Goal: Transaction & Acquisition: Purchase product/service

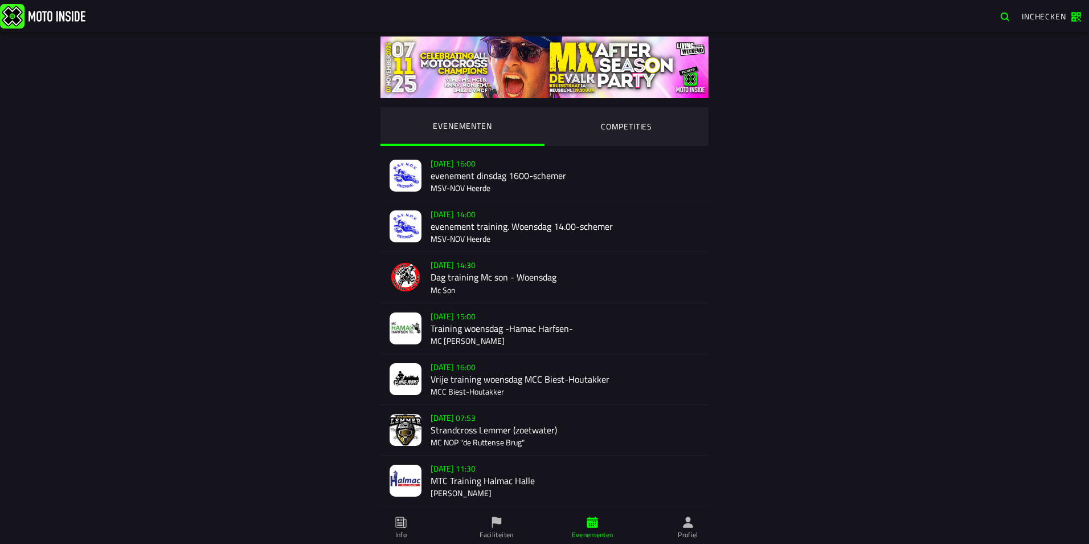
click at [604, 109] on ion-segment-button "COMPETITIES" at bounding box center [627, 126] width 164 height 39
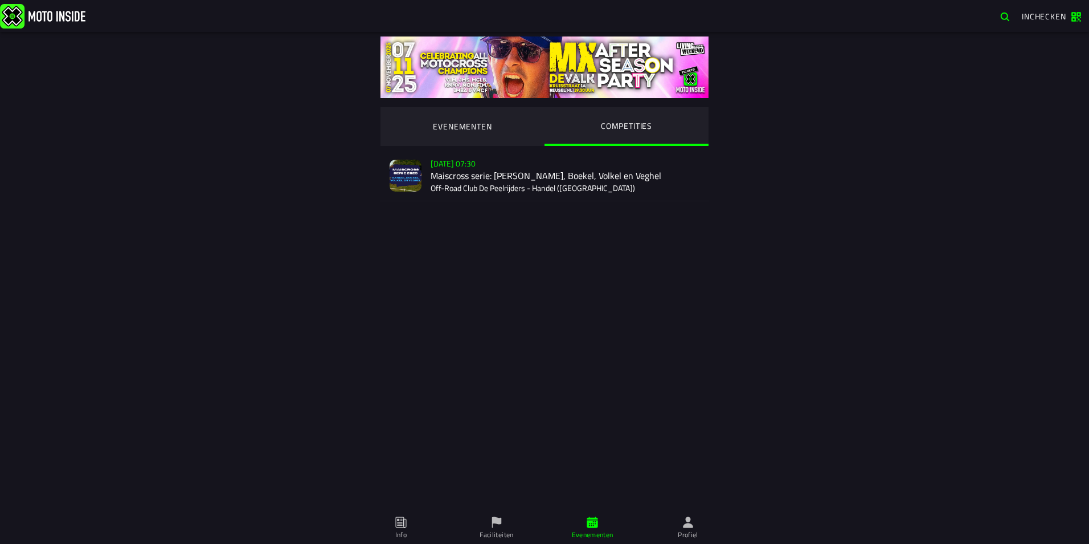
click at [609, 152] on div "Verkoop nog niet gestart [DATE] 07:30 Maiscross serie: Handel, Boekel, Volkel e…" at bounding box center [565, 175] width 269 height 50
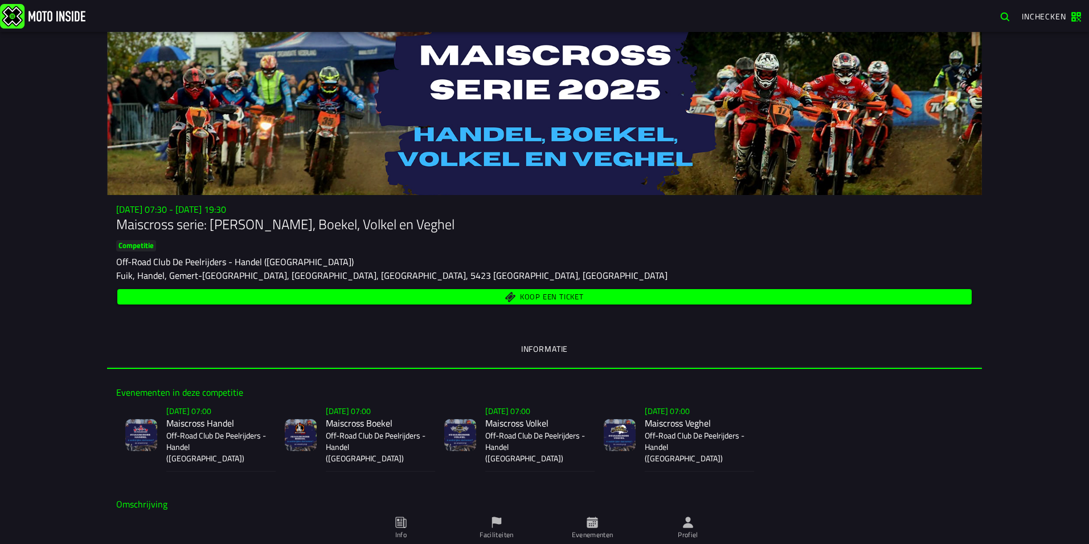
click at [574, 293] on span "Koop een ticket" at bounding box center [552, 296] width 64 height 7
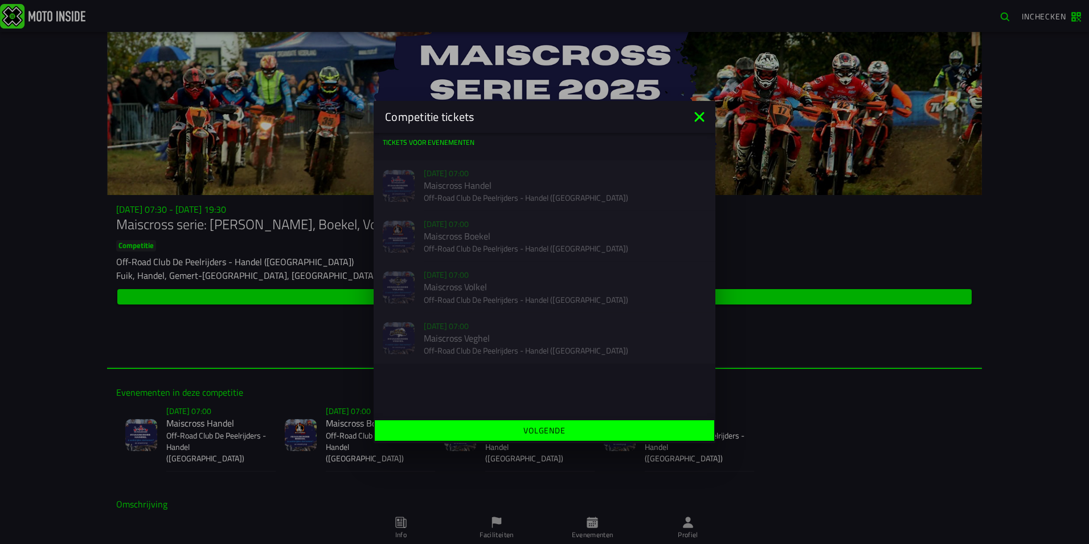
click at [696, 112] on icon at bounding box center [700, 117] width 10 height 10
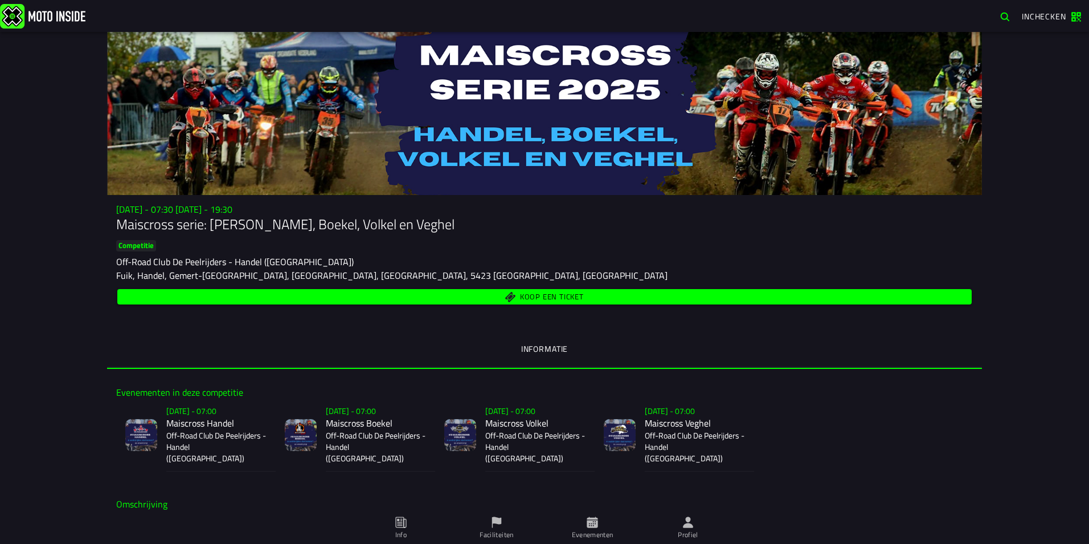
click at [51, 14] on img at bounding box center [42, 15] width 85 height 25
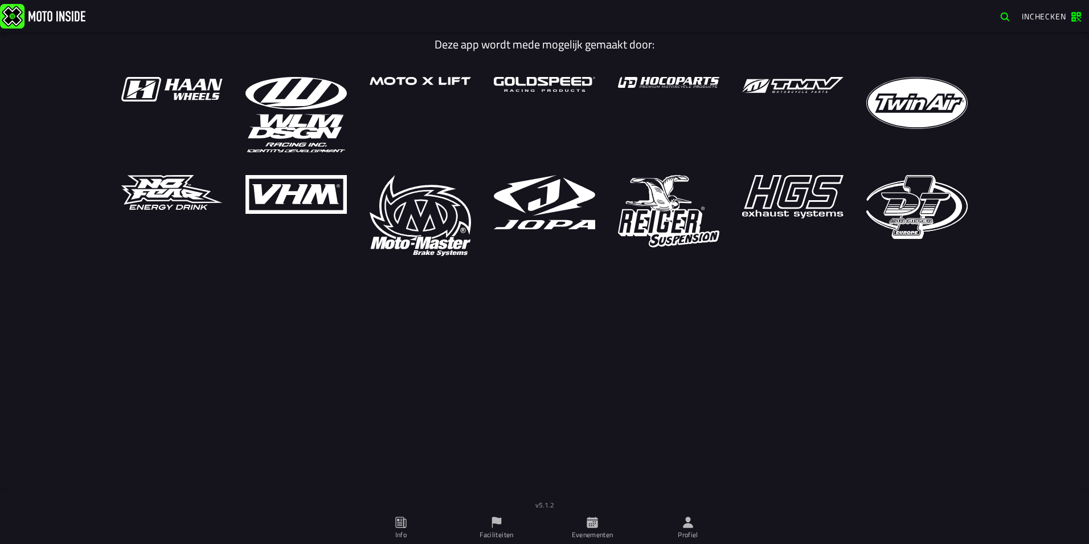
click at [593, 531] on ion-label "Evenementen" at bounding box center [593, 534] width 42 height 10
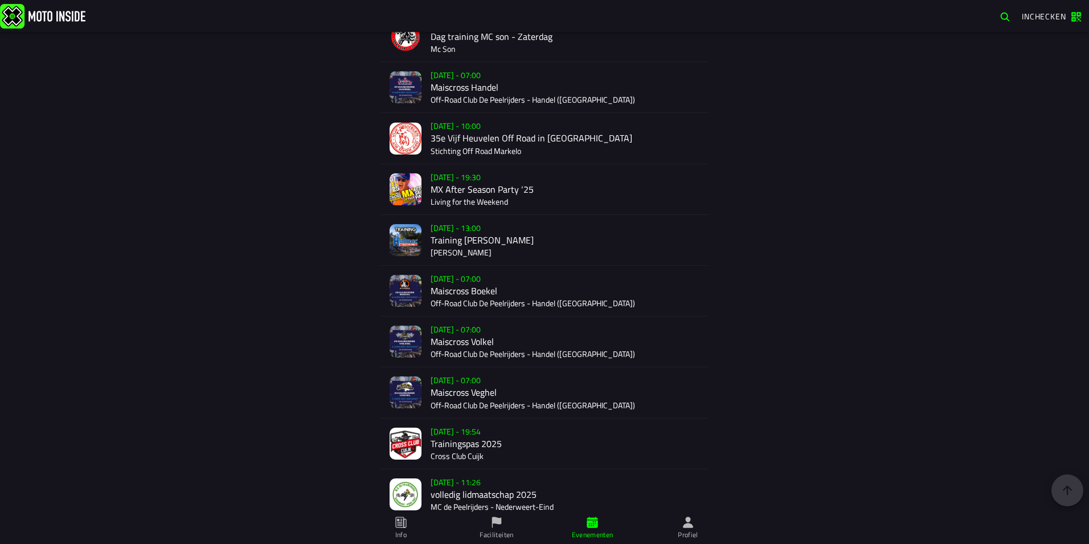
scroll to position [2153, 0]
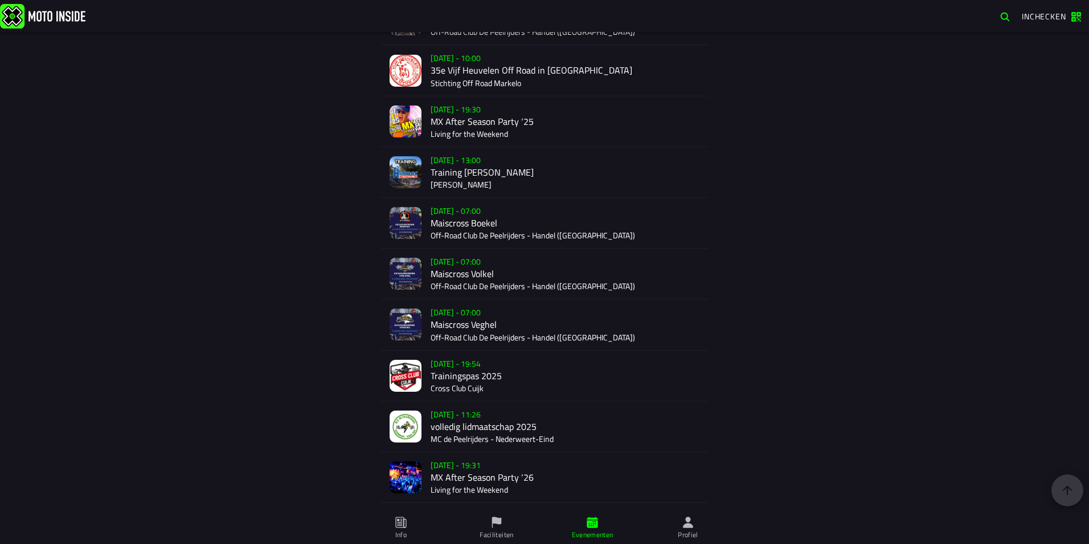
click at [436, 220] on div "Verkoop nog niet gestart Su 9 Nov - 07:00 Maiscross Boekel Off-Road Club De Pee…" at bounding box center [565, 223] width 269 height 50
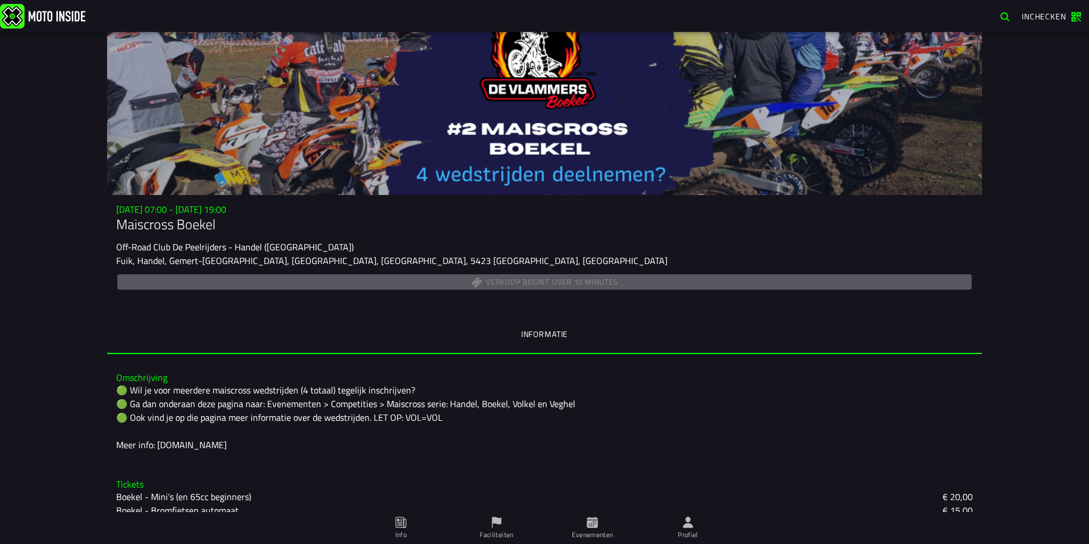
click at [680, 529] on ion-label "Profiel" at bounding box center [688, 534] width 21 height 10
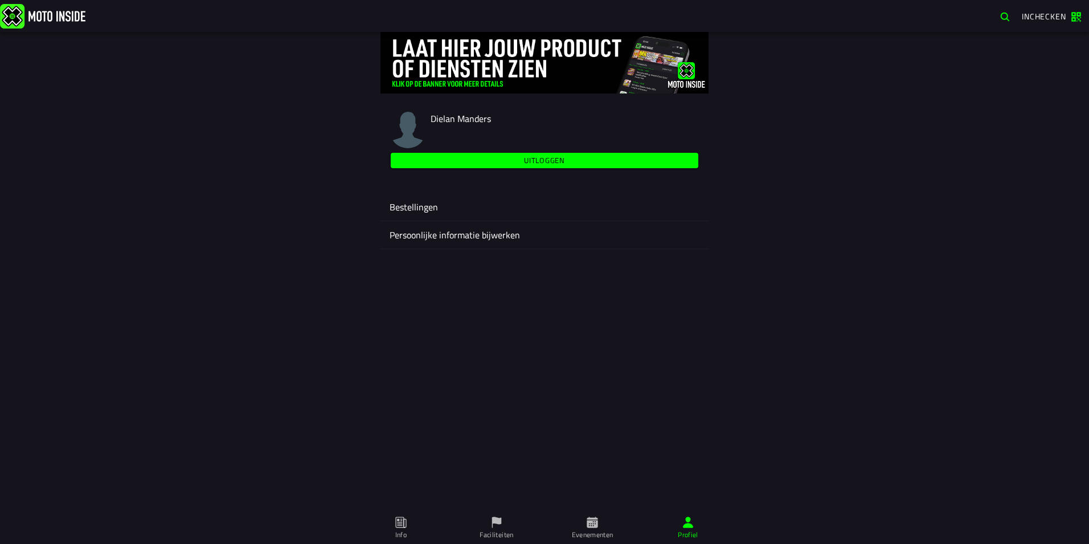
click at [599, 520] on span "Evenementen" at bounding box center [593, 528] width 82 height 32
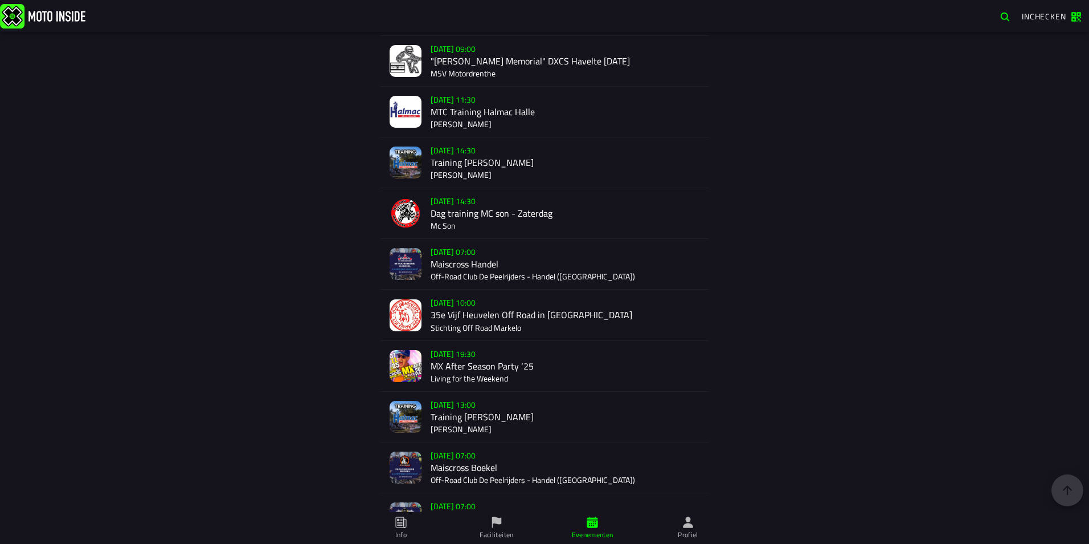
scroll to position [2022, 0]
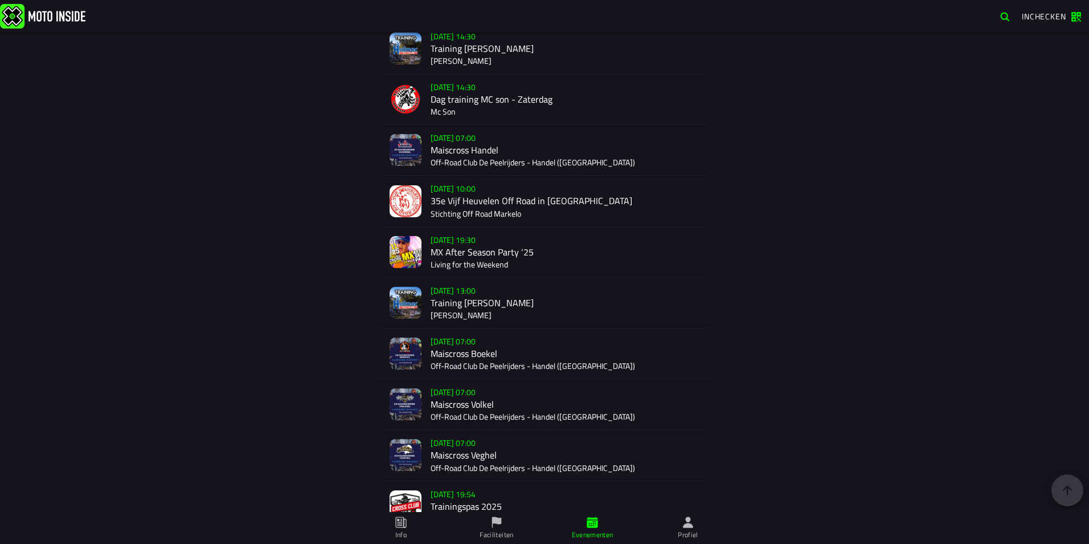
click at [471, 359] on div "Verkoop nog niet gestart Su 9 Nov - 07:00 Maiscross Boekel Off-Road Club De Pee…" at bounding box center [565, 353] width 269 height 50
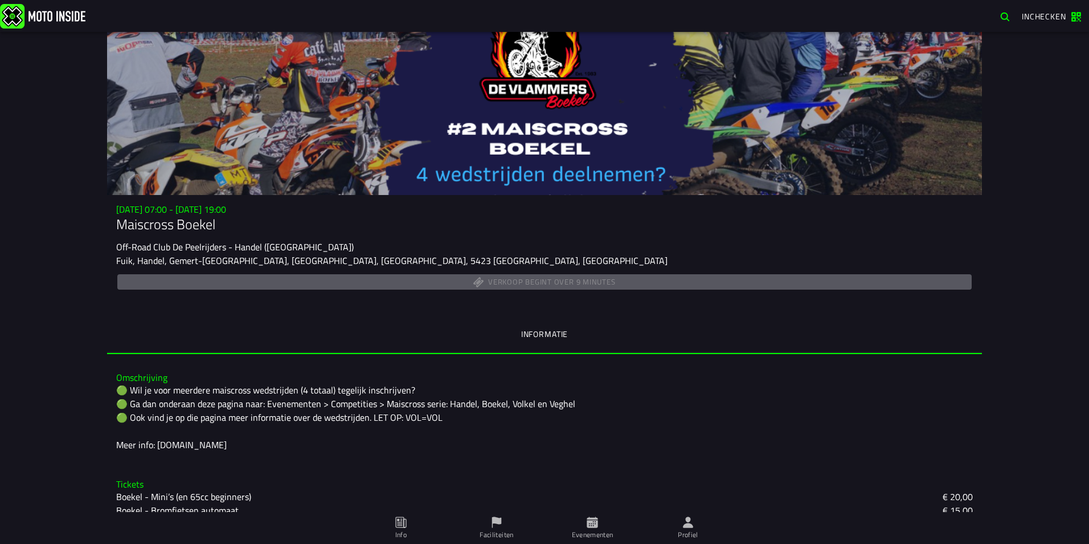
click at [0, 0] on ion-label "Evenementen" at bounding box center [0, 0] width 0 height 0
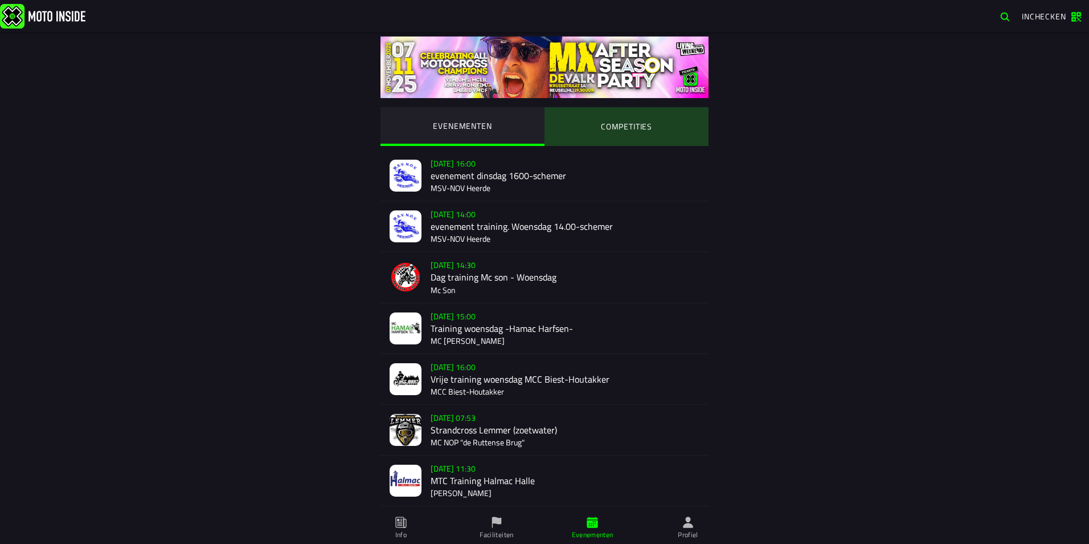
click at [576, 111] on ion-segment-button "COMPETITIES" at bounding box center [627, 126] width 164 height 39
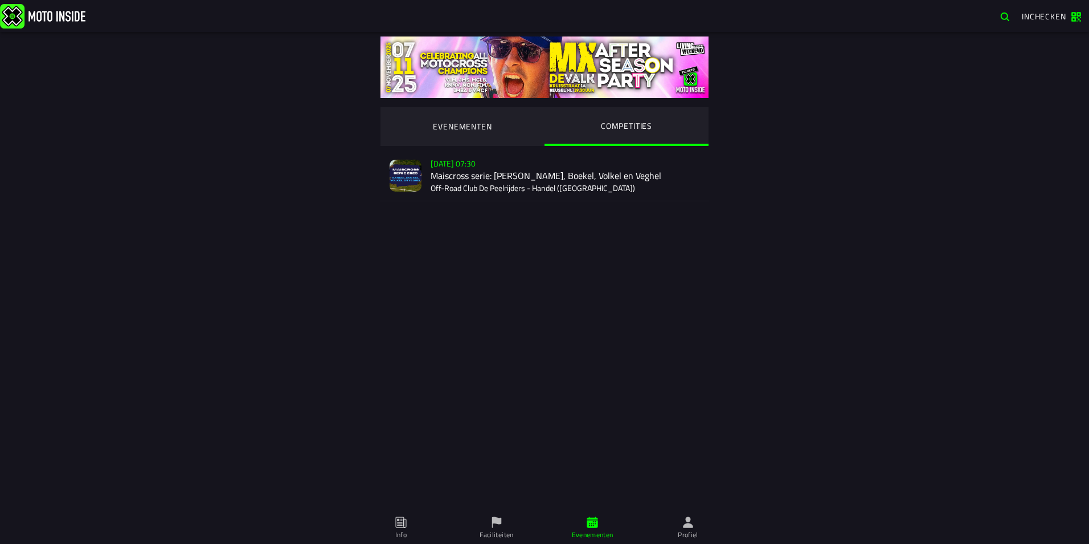
click at [546, 183] on div "Verkoop nog niet gestart Su 2 Nov - 07:30 Maiscross serie: Handel, Boekel, Volk…" at bounding box center [565, 175] width 269 height 50
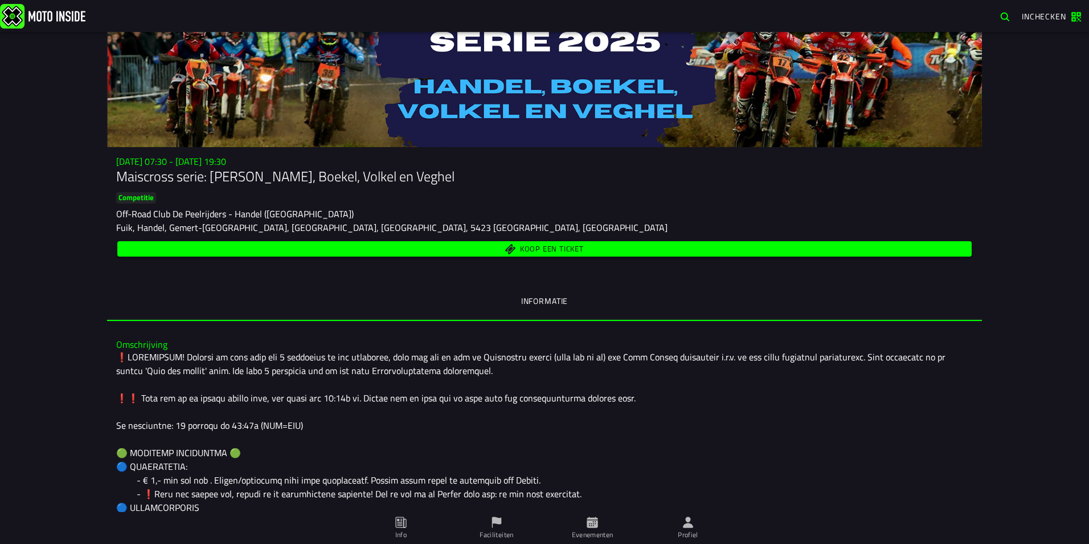
scroll to position [114, 0]
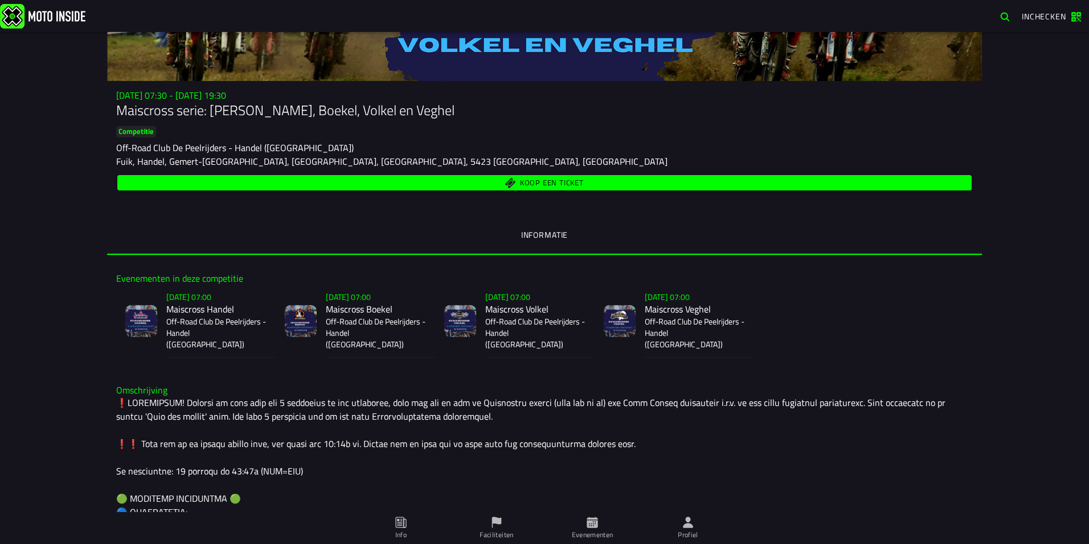
click at [548, 182] on span "Koop een ticket" at bounding box center [552, 182] width 64 height 7
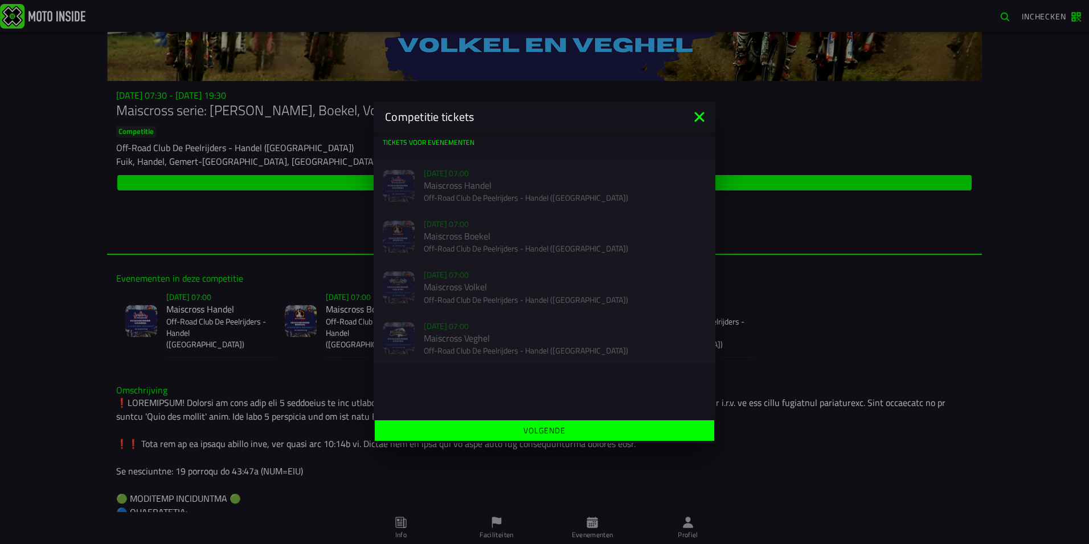
click at [697, 112] on icon at bounding box center [700, 117] width 18 height 18
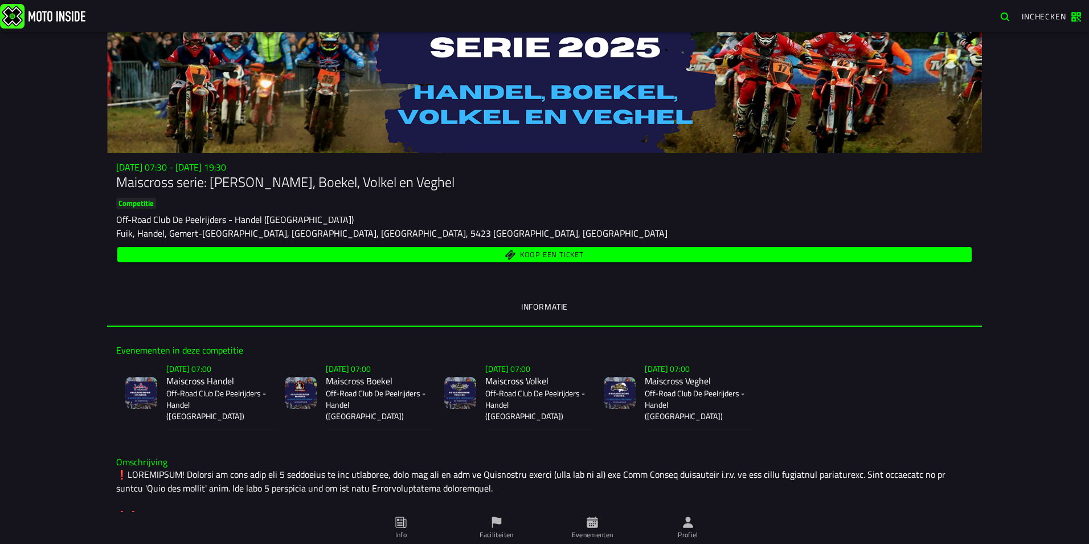
scroll to position [0, 0]
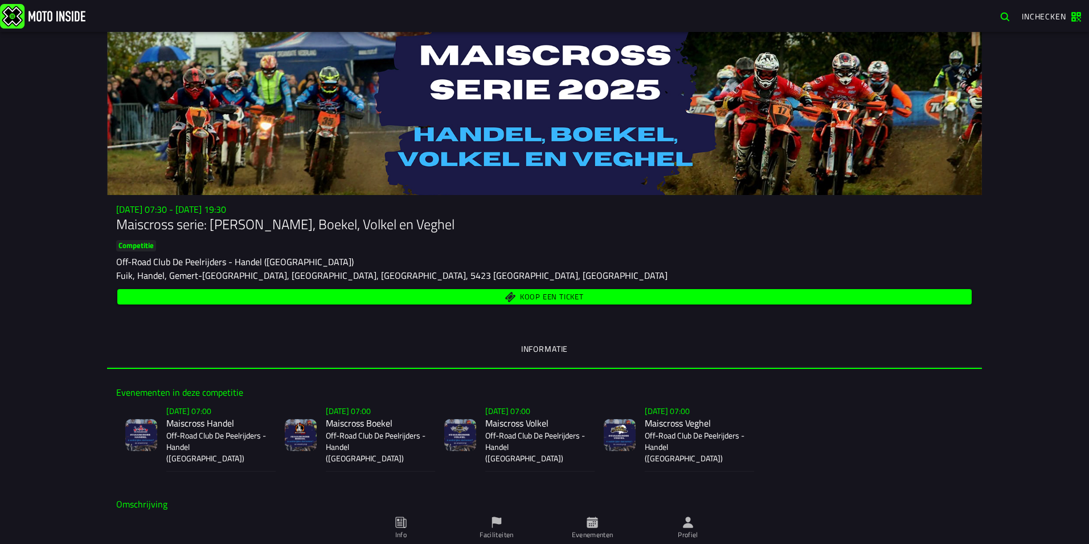
click at [0, 0] on span "Evenementen" at bounding box center [0, 0] width 0 height 0
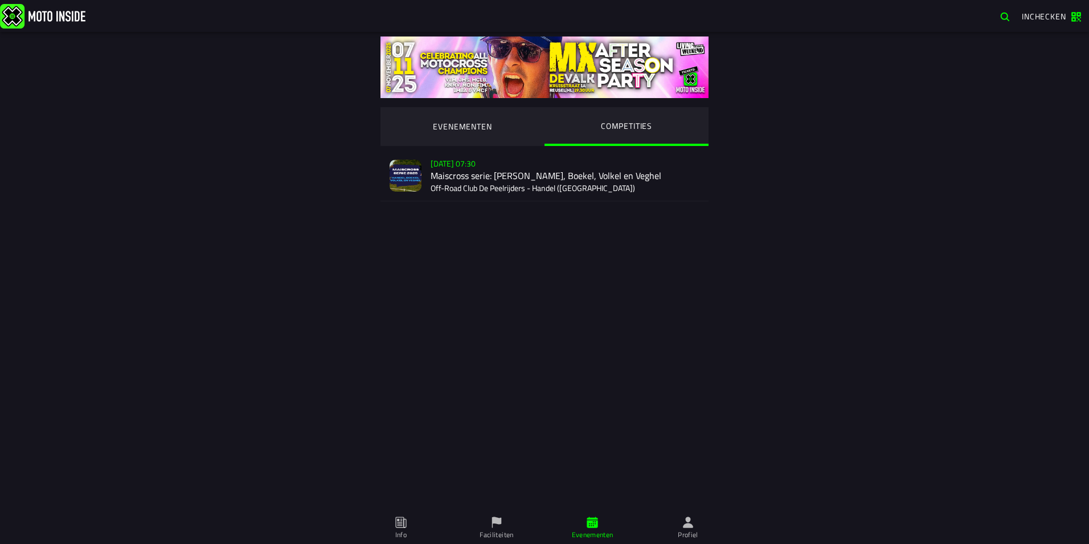
click at [467, 129] on ion-segment-button "EVENEMENTEN" at bounding box center [463, 126] width 164 height 39
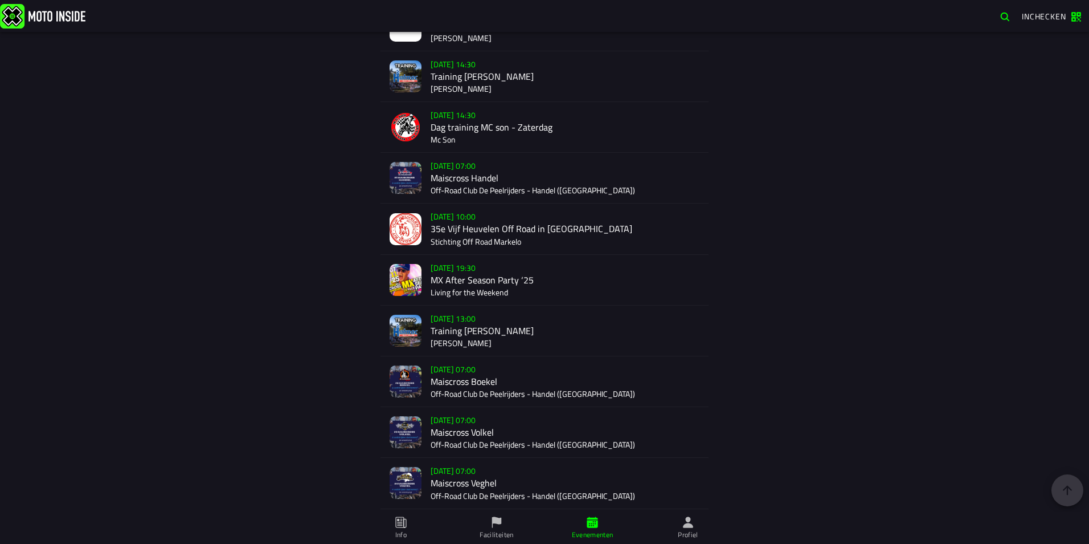
scroll to position [2153, 0]
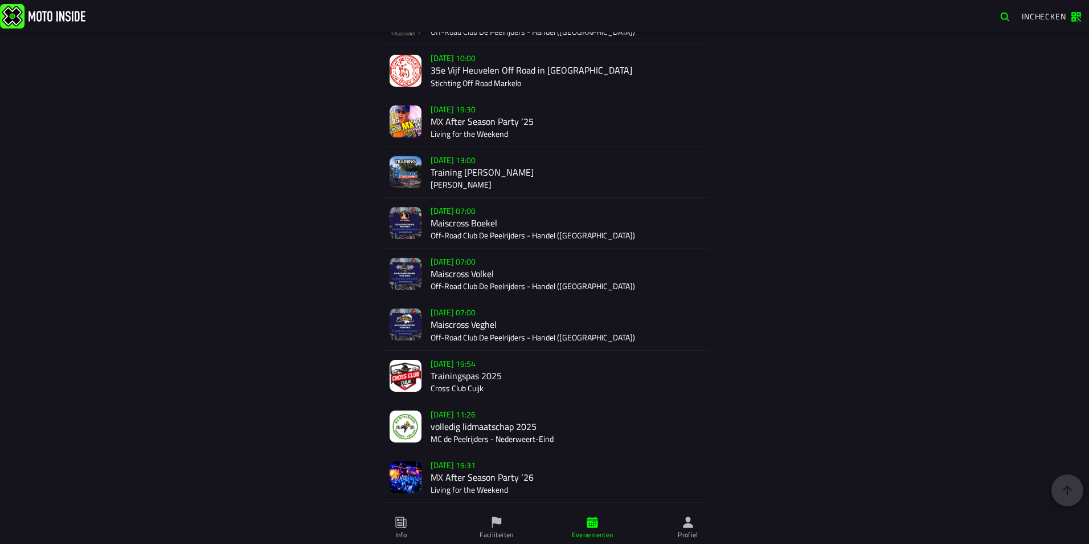
click at [473, 235] on div "Verkoop nog niet gestart Su 9 Nov - 07:00 Maiscross Boekel Off-Road Club De Pee…" at bounding box center [565, 223] width 269 height 50
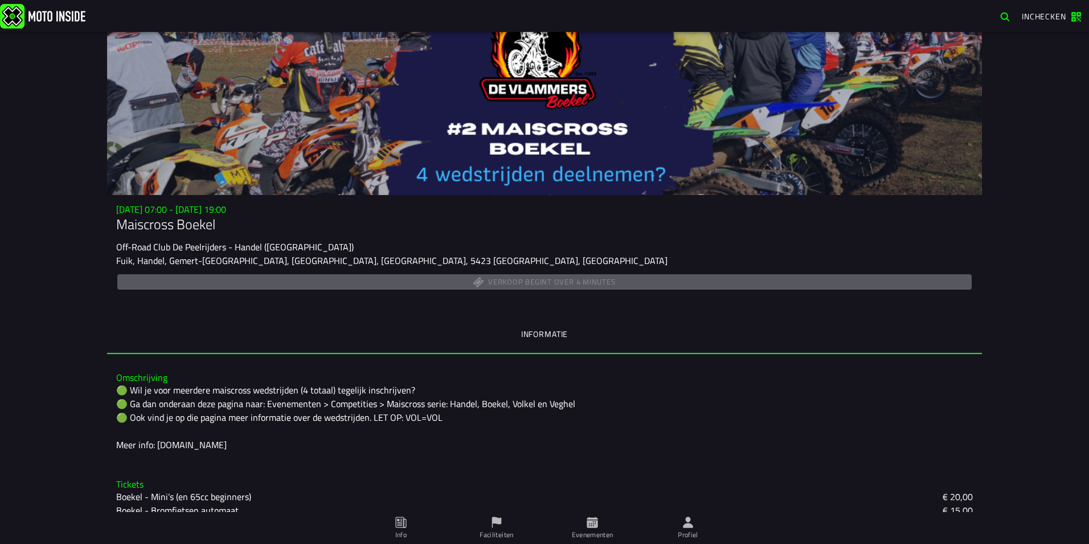
click at [22, 190] on div "[DATE] 07:00 - [DATE] 19:00 Maiscross Boekel Off-Road Club De Peelrijders - Han…" at bounding box center [544, 288] width 1089 height 512
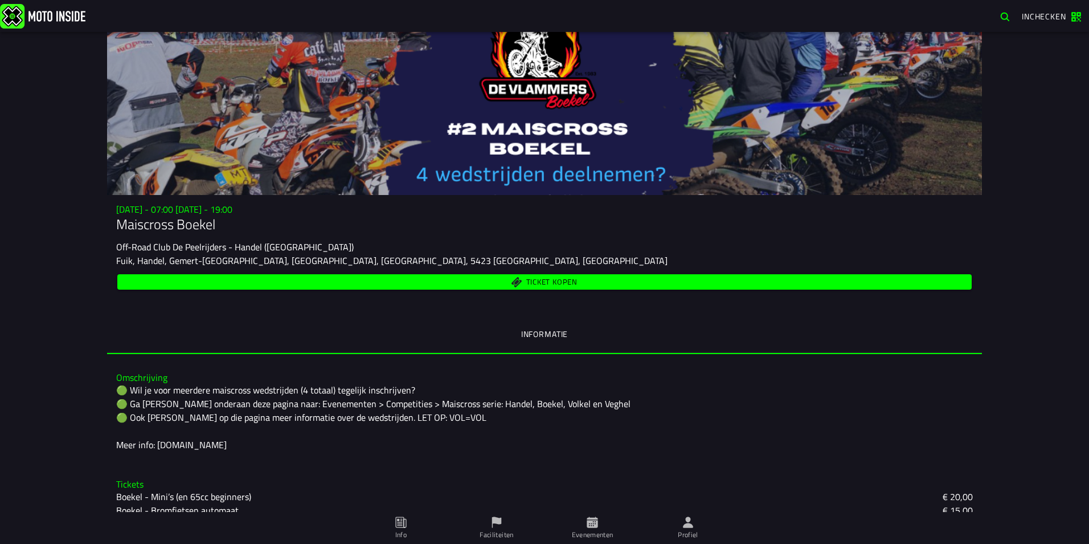
click at [562, 274] on button "Ticket kopen" at bounding box center [544, 281] width 855 height 15
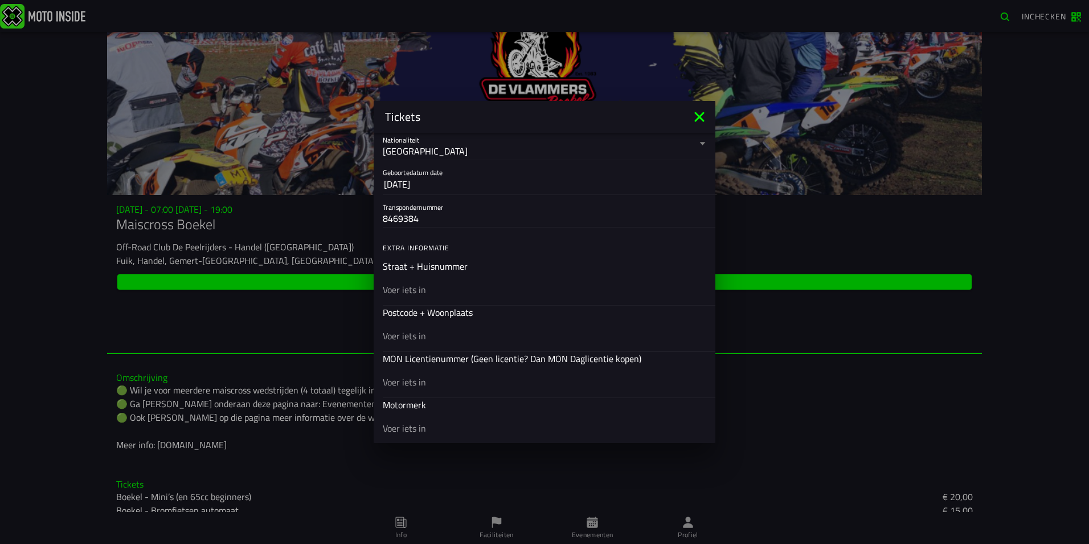
scroll to position [285, 0]
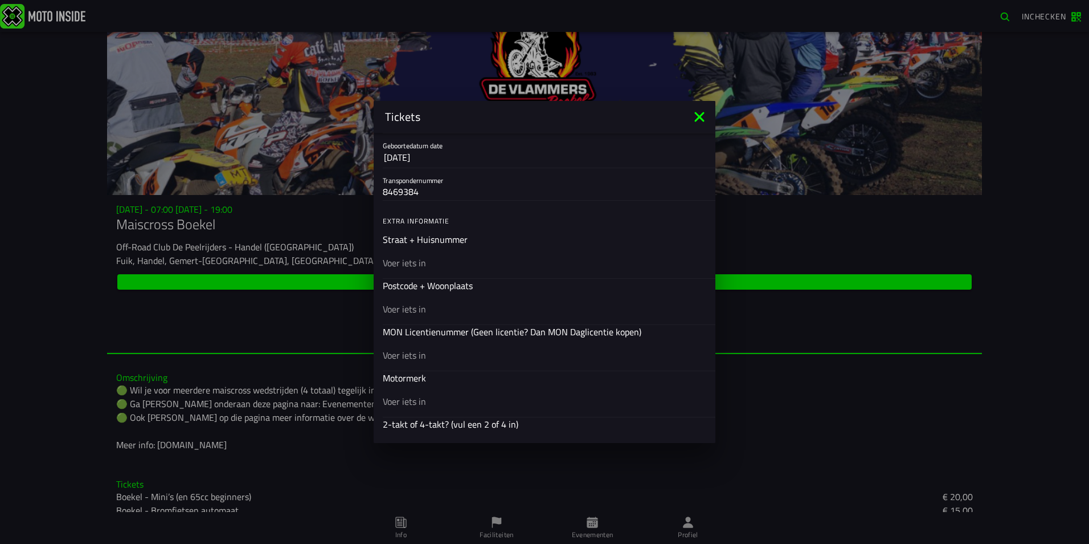
click at [430, 265] on input "text" at bounding box center [545, 263] width 324 height 14
type input "handelsteeg 30"
click at [487, 309] on input "text" at bounding box center [545, 309] width 324 height 14
type input "5421 ZL"
click at [448, 352] on input "text" at bounding box center [545, 355] width 324 height 14
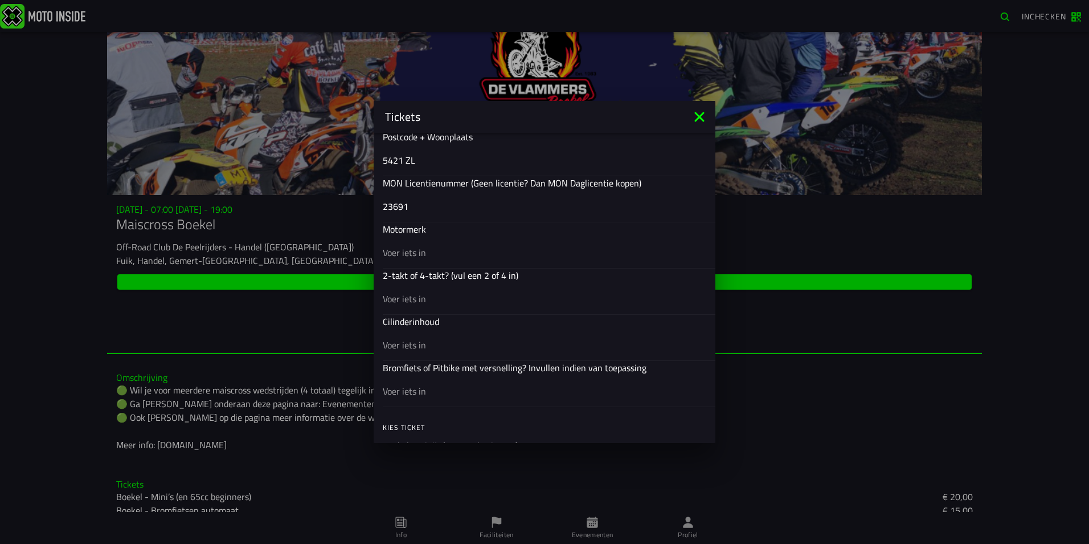
scroll to position [456, 0]
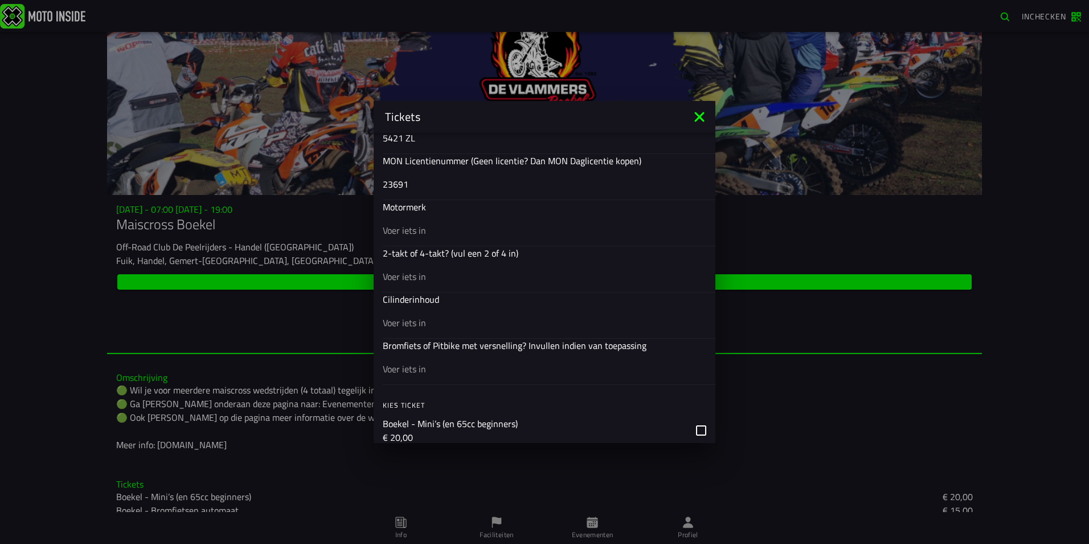
type input "23691"
click at [435, 228] on input "text" at bounding box center [545, 230] width 324 height 14
type input "honda"
click at [413, 273] on input "text" at bounding box center [545, 277] width 324 height 14
type input "4"
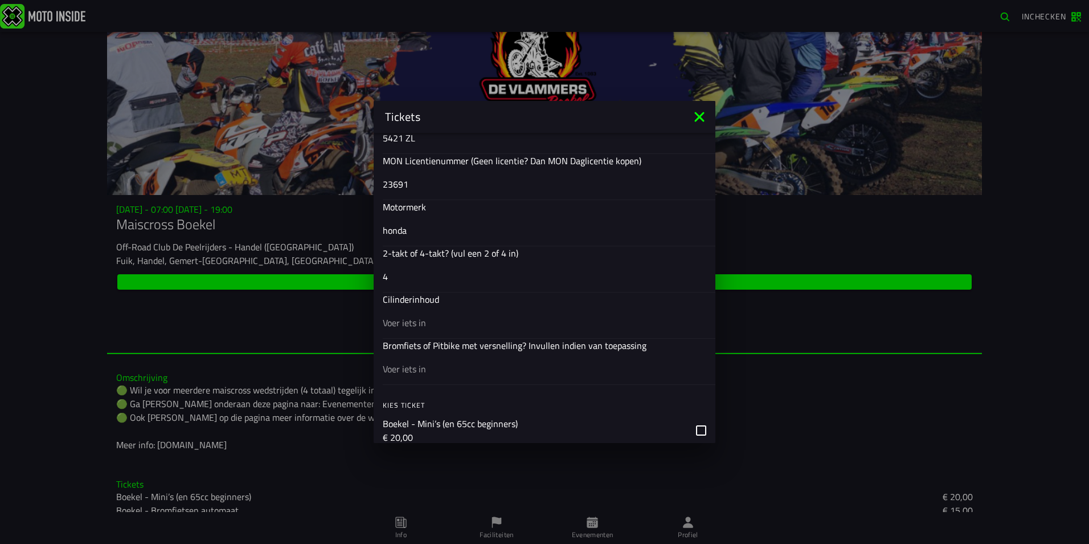
click at [422, 317] on input "text" at bounding box center [545, 323] width 324 height 14
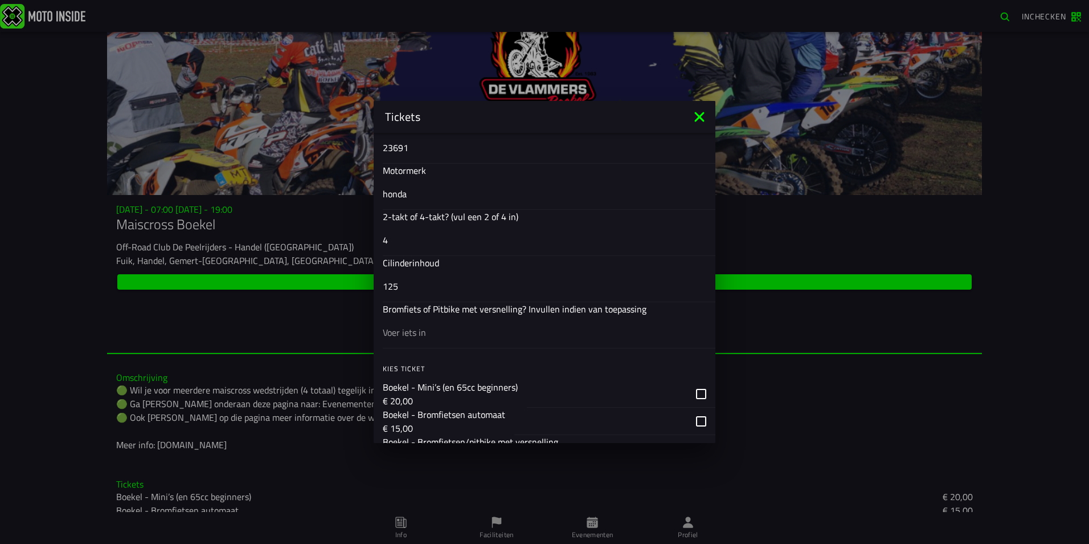
scroll to position [513, 0]
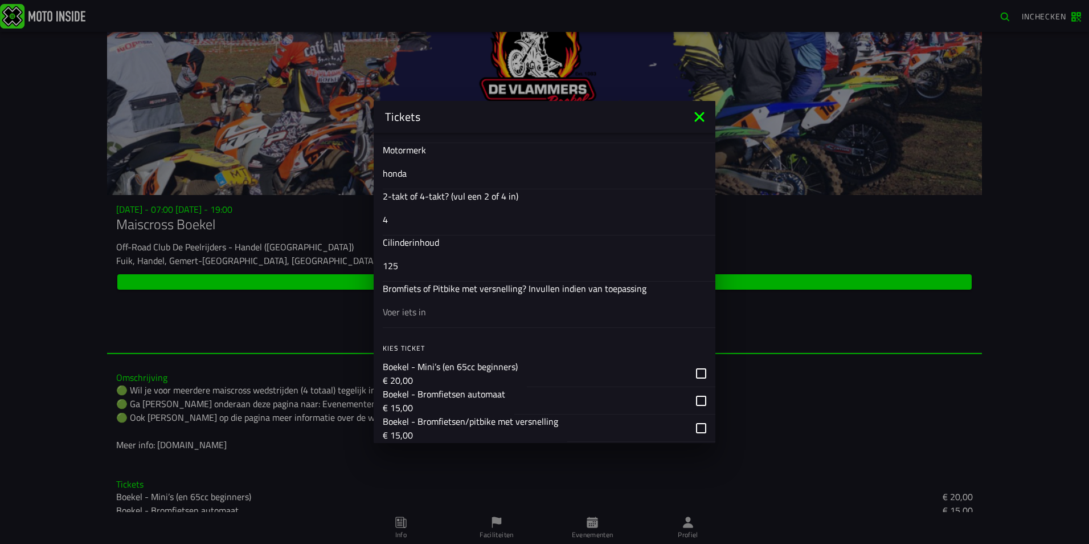
type input "125"
click at [428, 316] on input "text" at bounding box center [545, 312] width 324 height 14
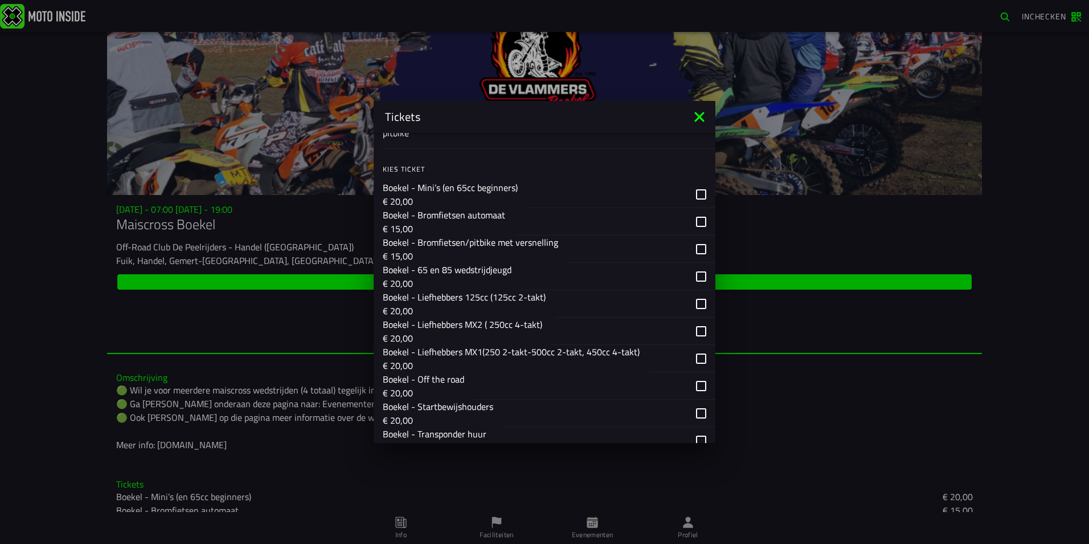
scroll to position [741, 0]
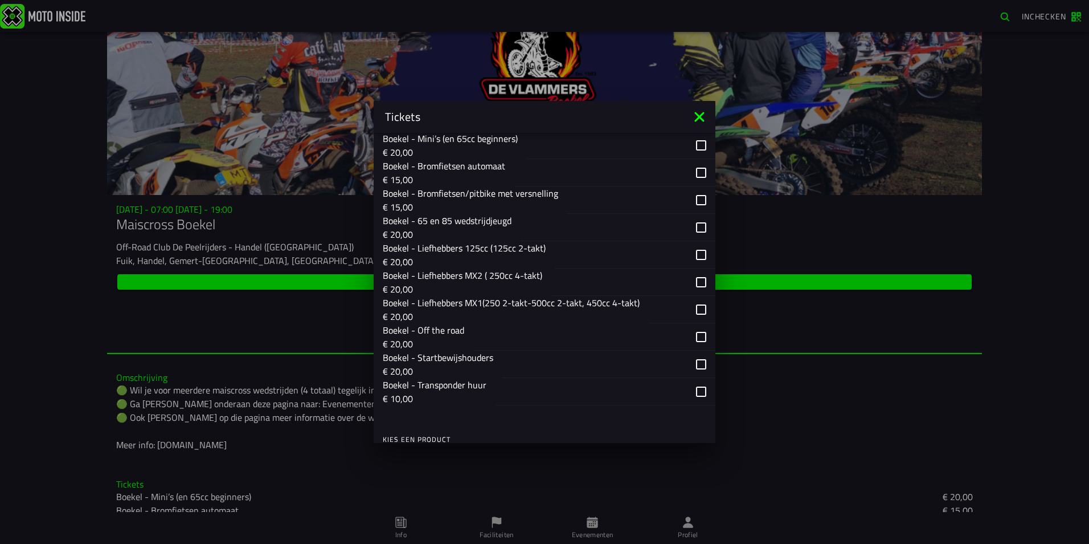
type input "pitbike"
click at [691, 195] on div "button" at bounding box center [642, 199] width 148 height 27
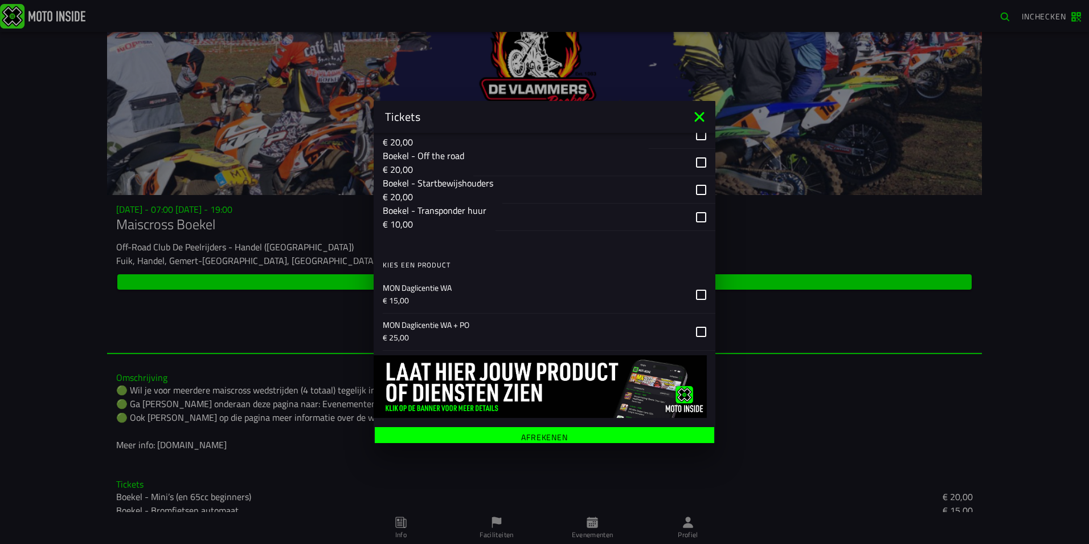
scroll to position [922, 0]
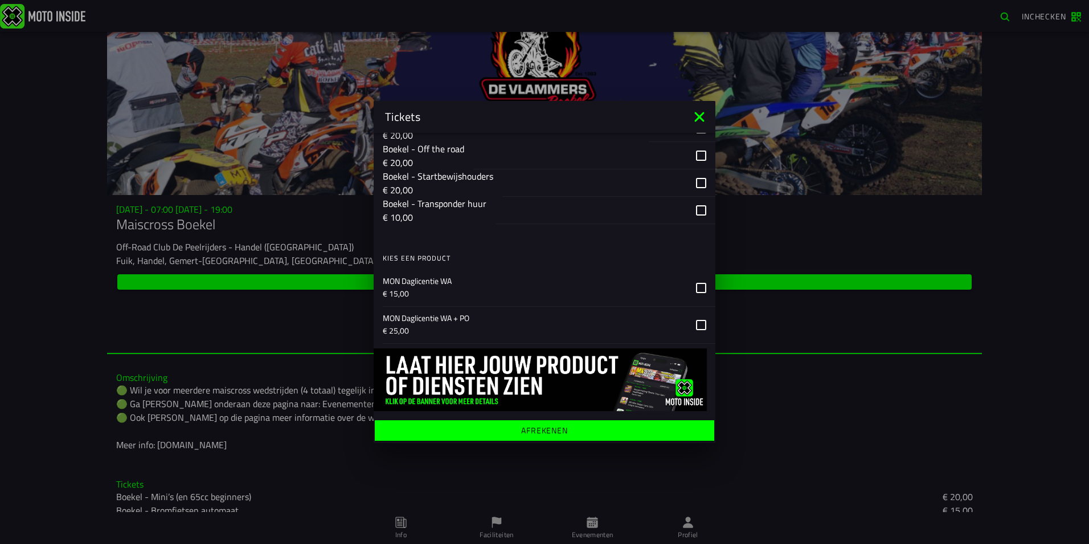
click at [692, 224] on icon at bounding box center [545, 210] width 342 height 27
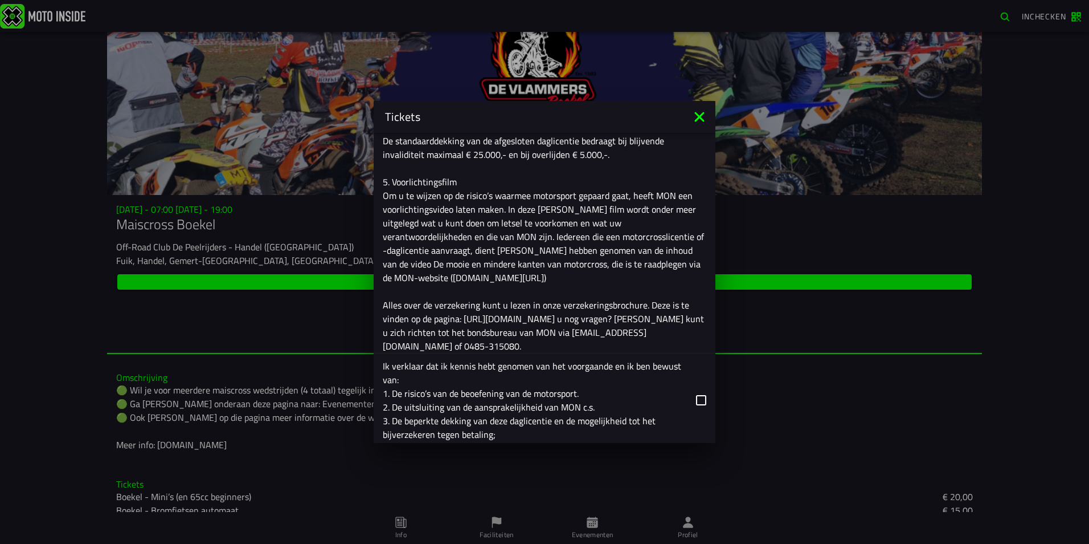
scroll to position [1663, 0]
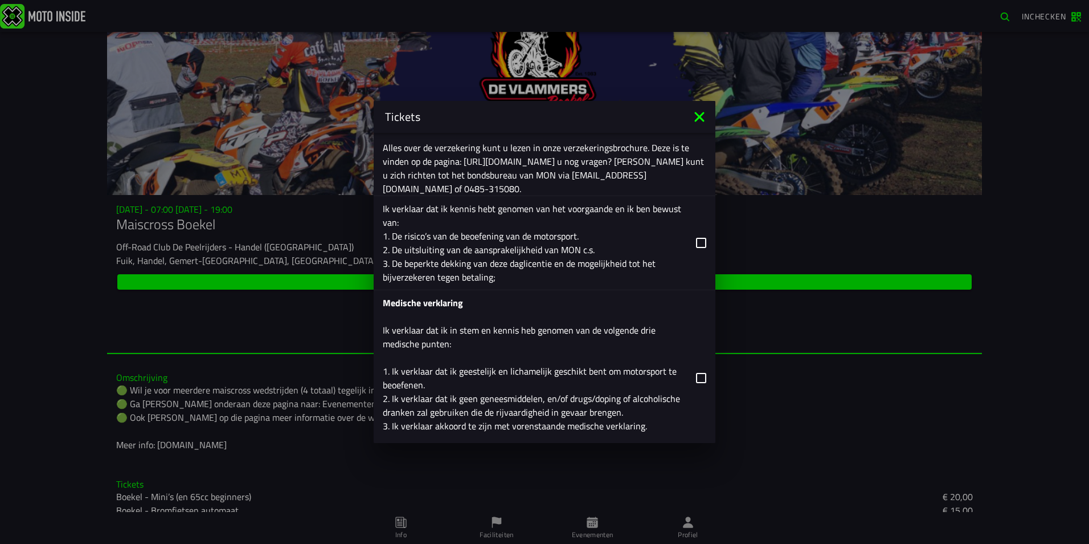
click at [696, 242] on icon at bounding box center [701, 243] width 10 height 10
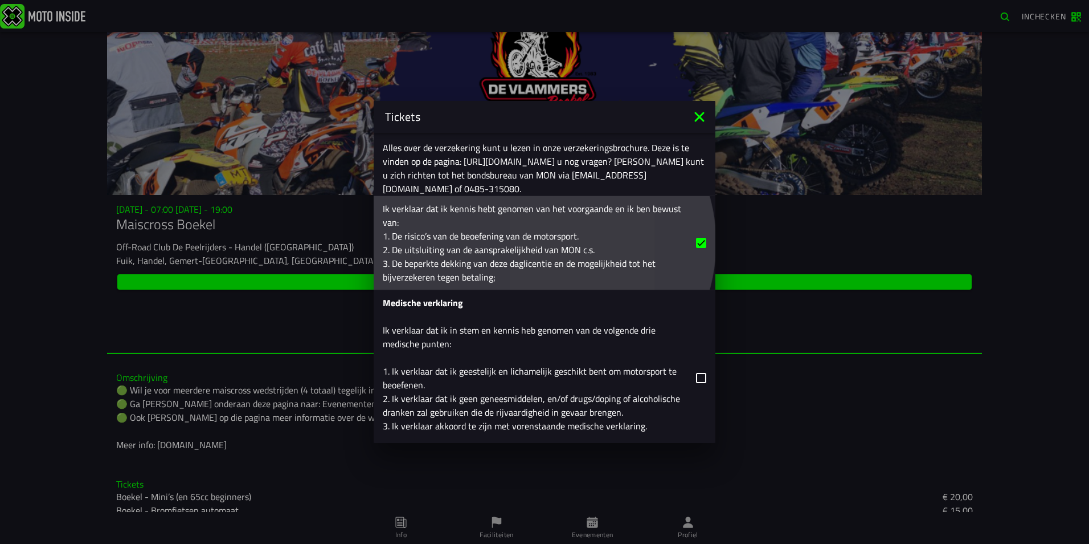
scroll to position [1834, 0]
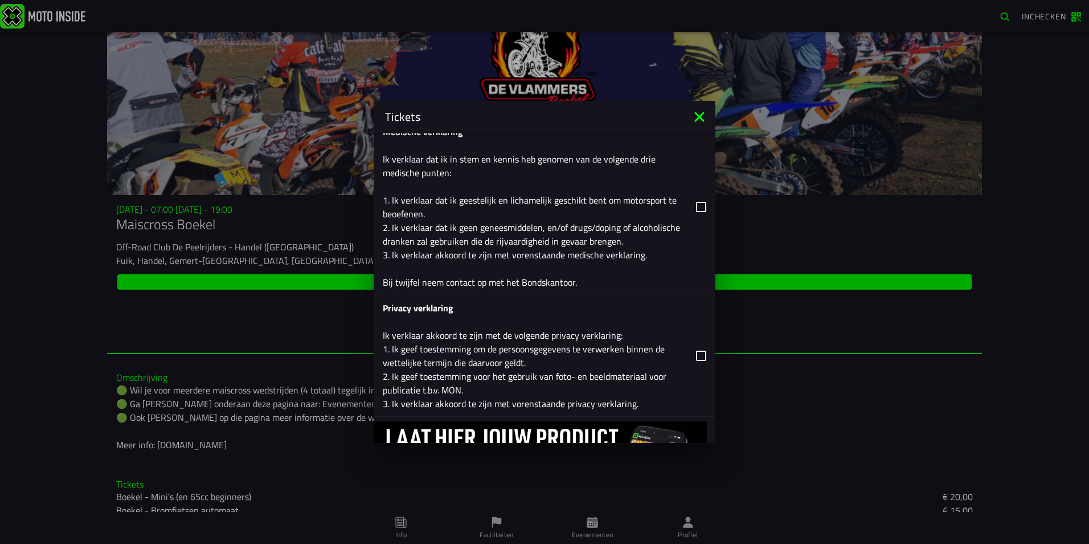
click at [696, 203] on icon at bounding box center [701, 207] width 10 height 10
click at [696, 352] on icon at bounding box center [701, 355] width 10 height 10
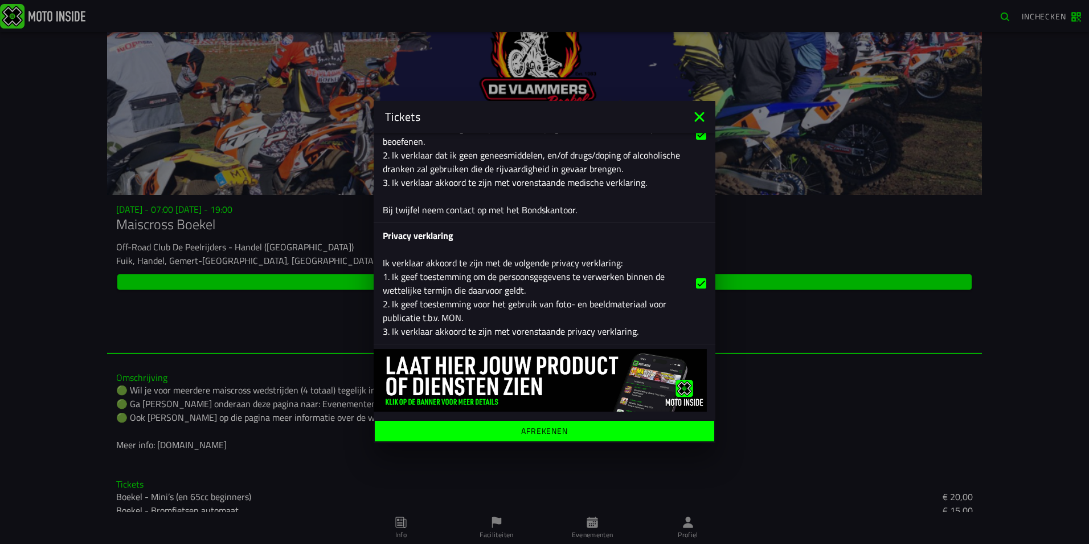
scroll to position [1907, 0]
click at [576, 425] on button "Afrekenen" at bounding box center [545, 430] width 340 height 21
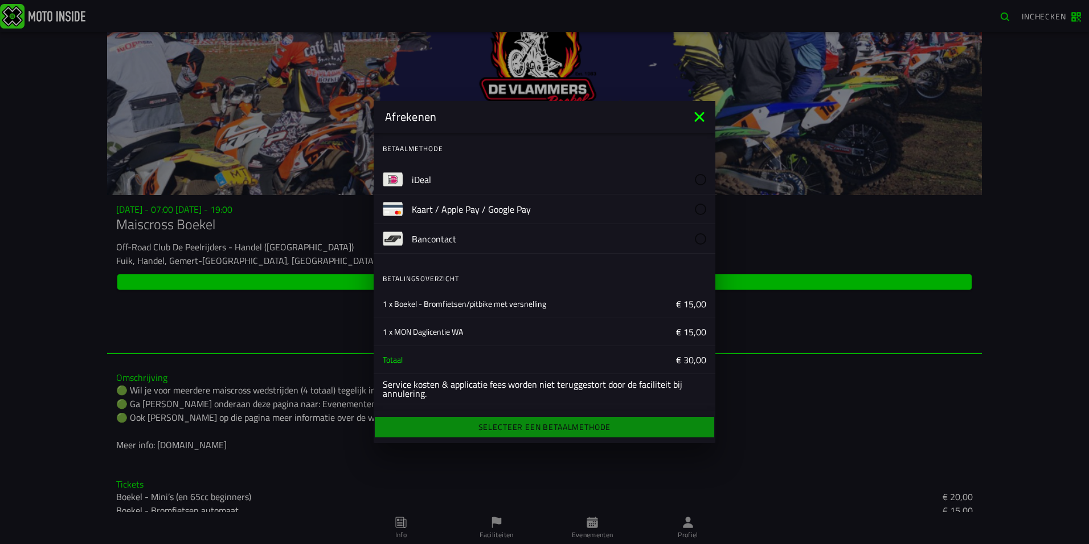
click at [480, 177] on label "iDeal" at bounding box center [559, 179] width 295 height 29
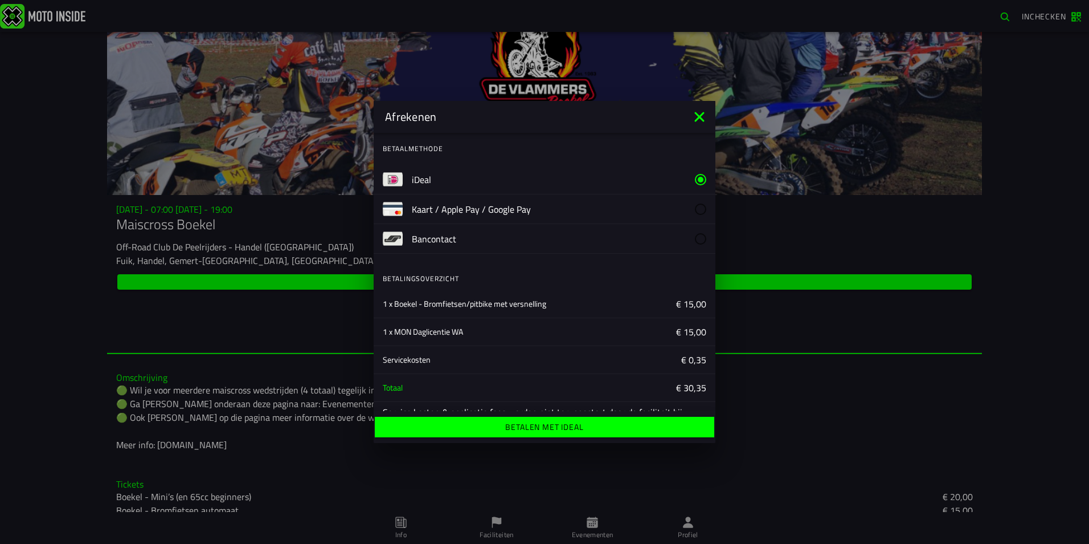
click at [635, 422] on button "Betalen met iDeal" at bounding box center [545, 427] width 340 height 21
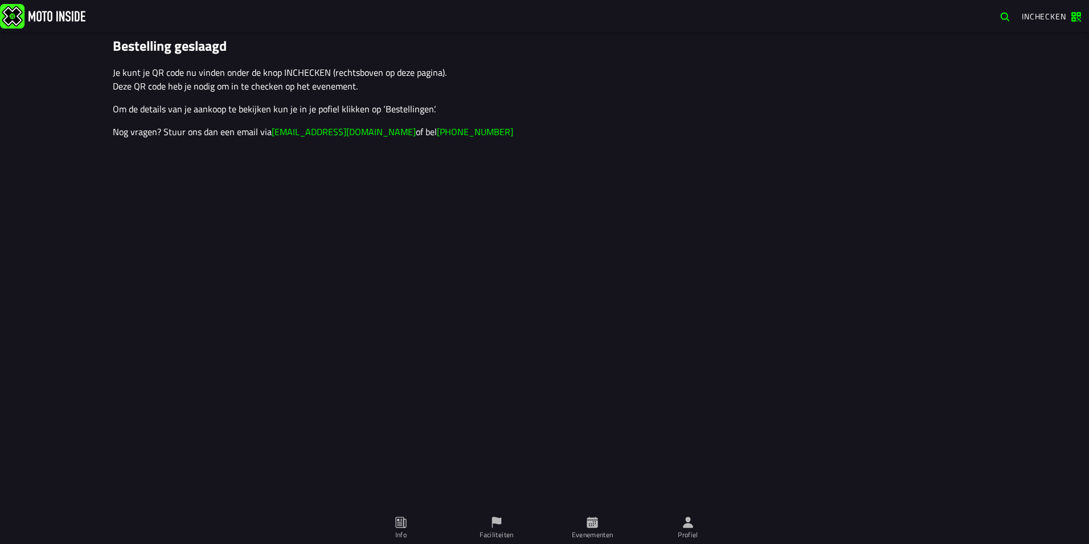
click at [593, 532] on ion-label "Evenementen" at bounding box center [593, 534] width 42 height 10
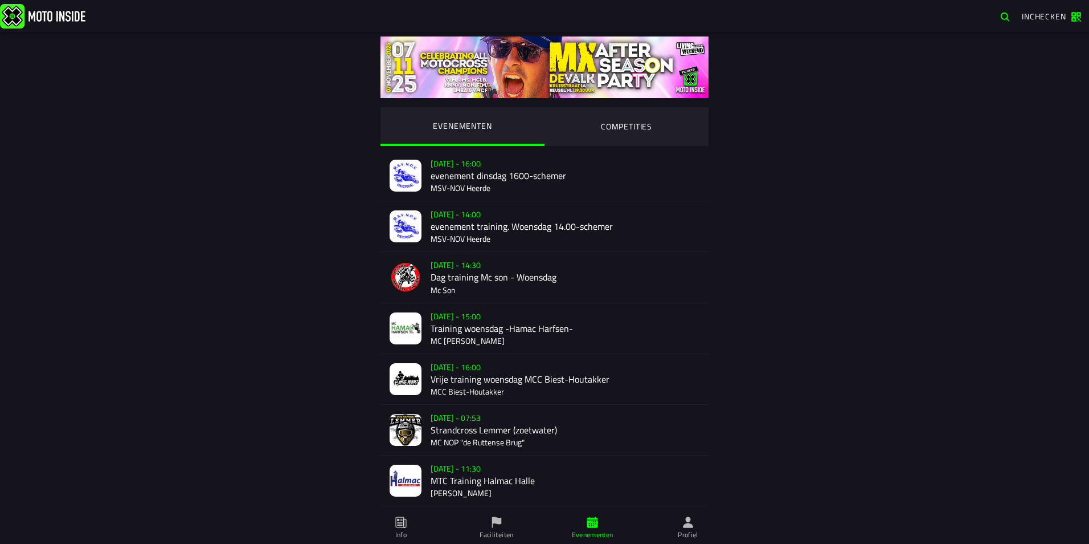
click at [582, 125] on ion-segment-button "COMPETITIES" at bounding box center [627, 126] width 164 height 39
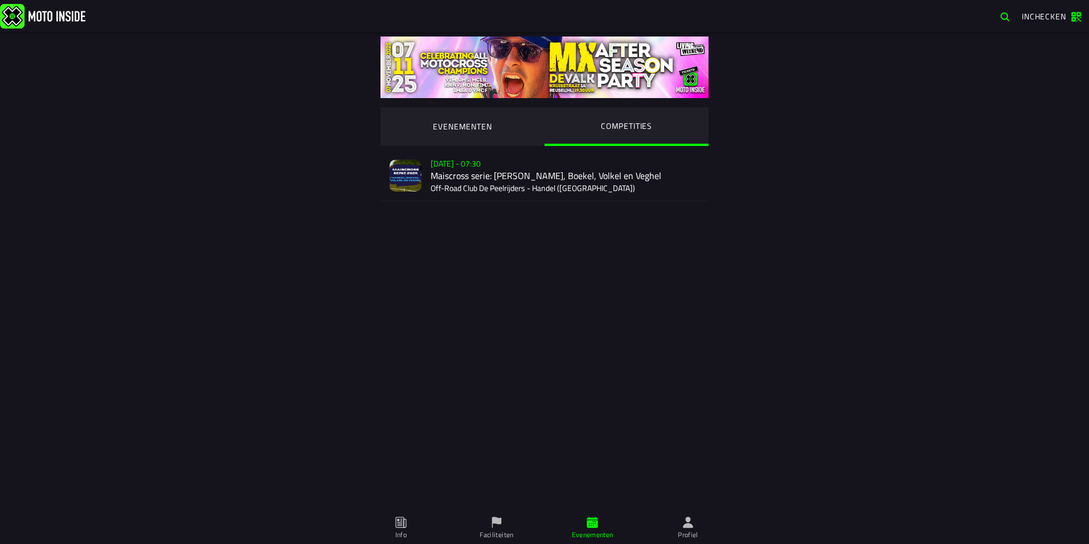
click at [447, 168] on div "[DATE] - 07:30 Maiscross serie: Handel, Boekel, Volkel en Veghel Off-Road Club …" at bounding box center [565, 175] width 269 height 50
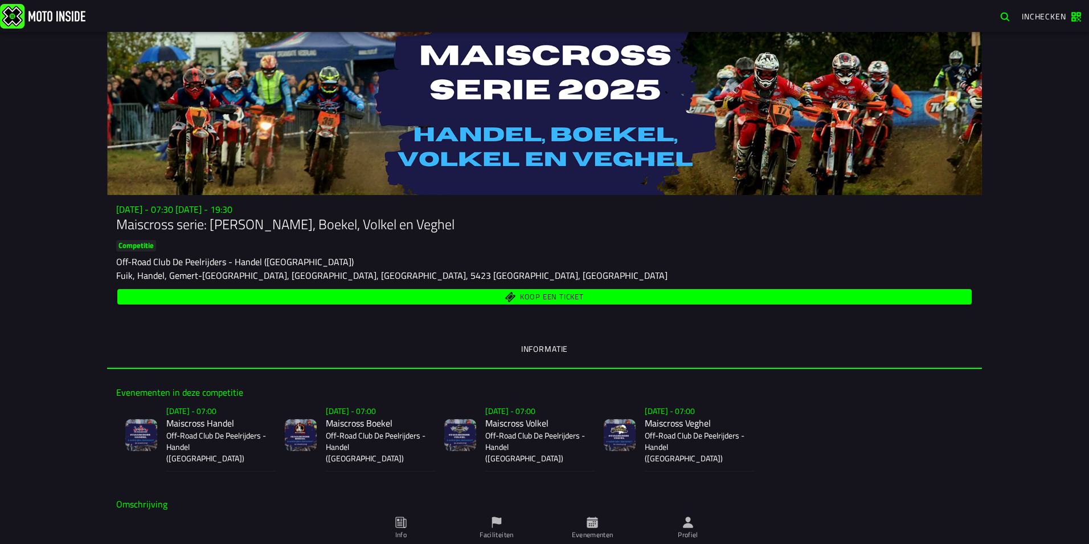
click at [376, 417] on span "Evenementen" at bounding box center [351, 411] width 50 height 12
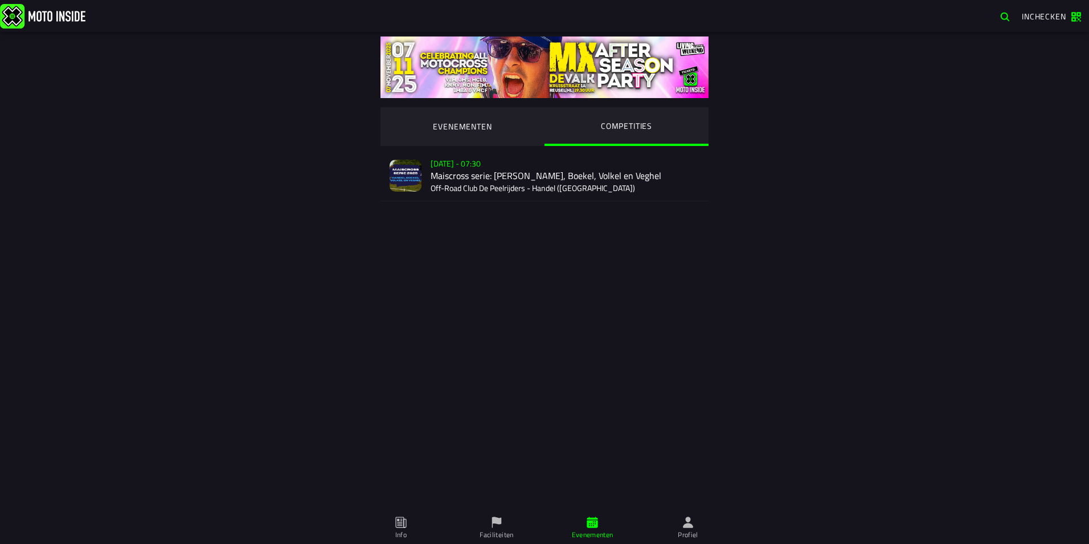
click at [433, 125] on ion-segment-button "EVENEMENTEN" at bounding box center [463, 126] width 164 height 39
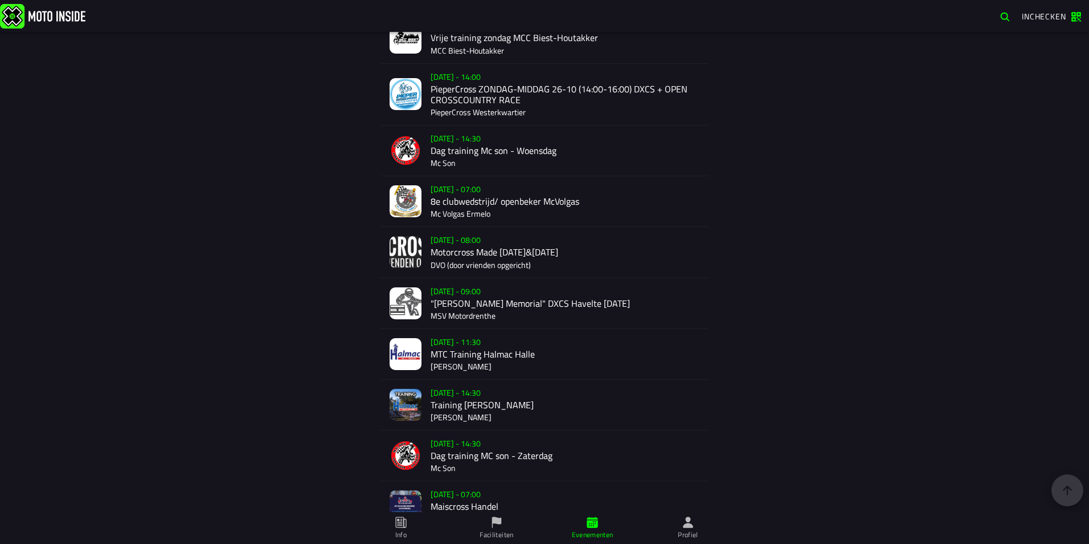
scroll to position [1794, 0]
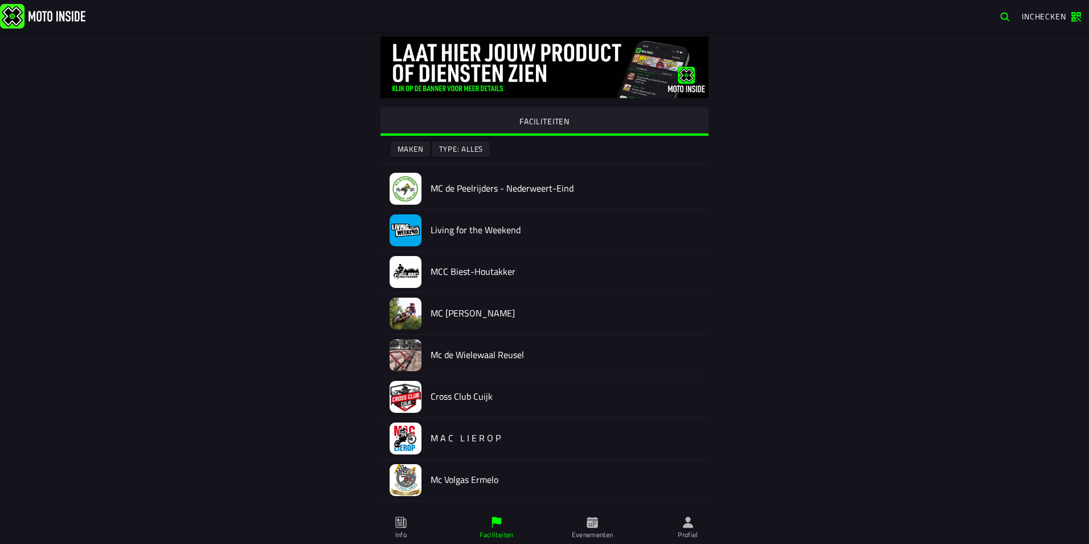
click at [593, 532] on ion-label "Evenementen" at bounding box center [593, 534] width 42 height 10
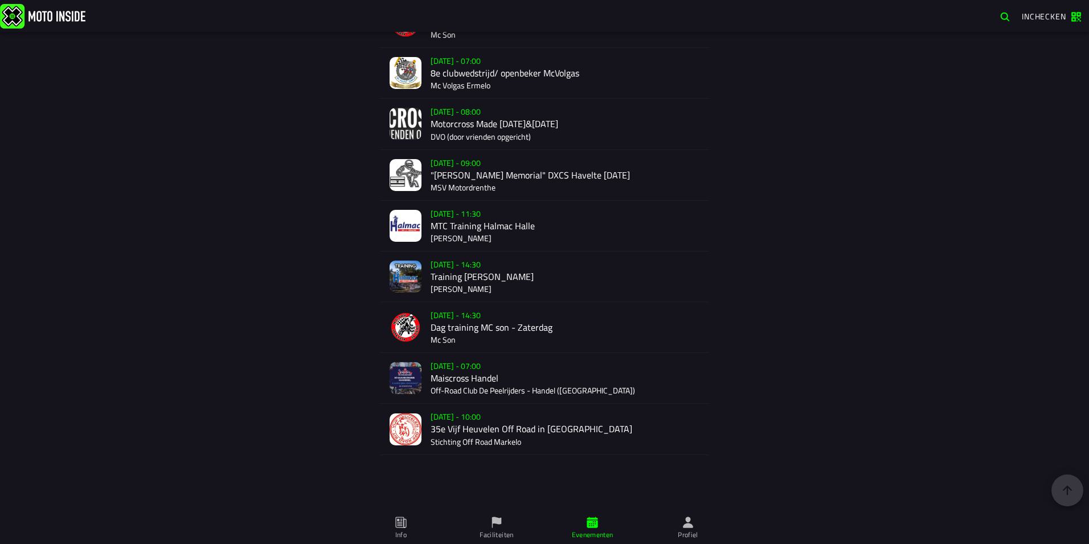
click at [492, 379] on div "Su 2 Nov - 07:00 Maiscross Handel Off-Road Club De Peelrijders - Handel (NB)" at bounding box center [565, 378] width 269 height 50
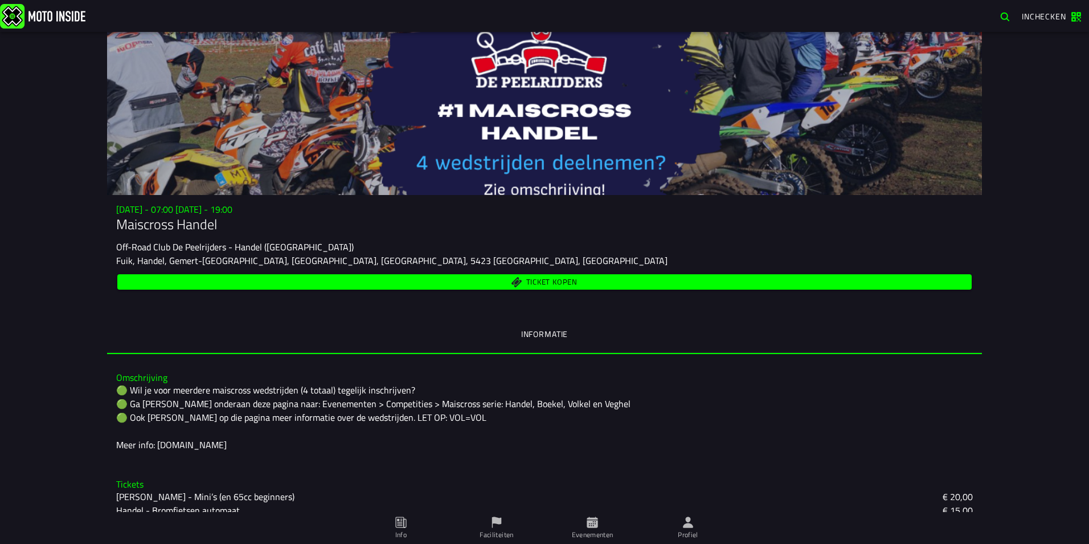
scroll to position [203, 0]
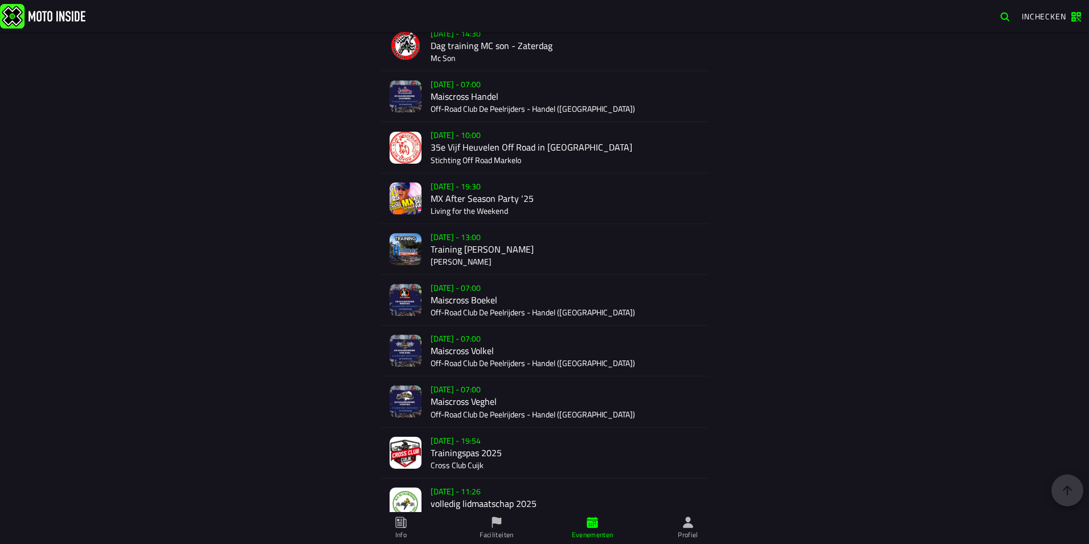
scroll to position [2079, 0]
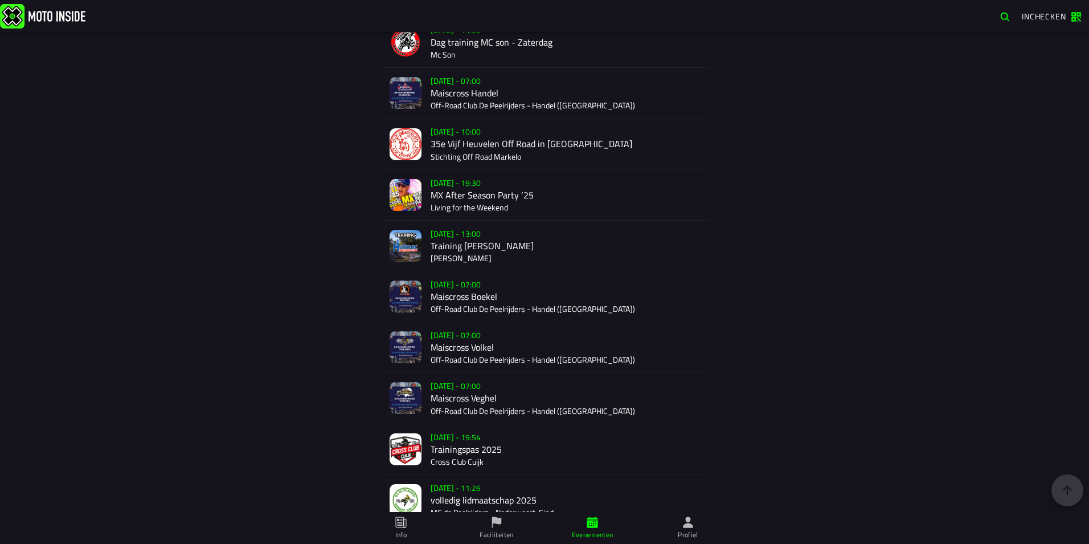
click at [490, 399] on div "Su 23 Nov - 07:00 Maiscross Veghel Off-Road Club De Peelrijders - Handel (NB)" at bounding box center [565, 398] width 269 height 50
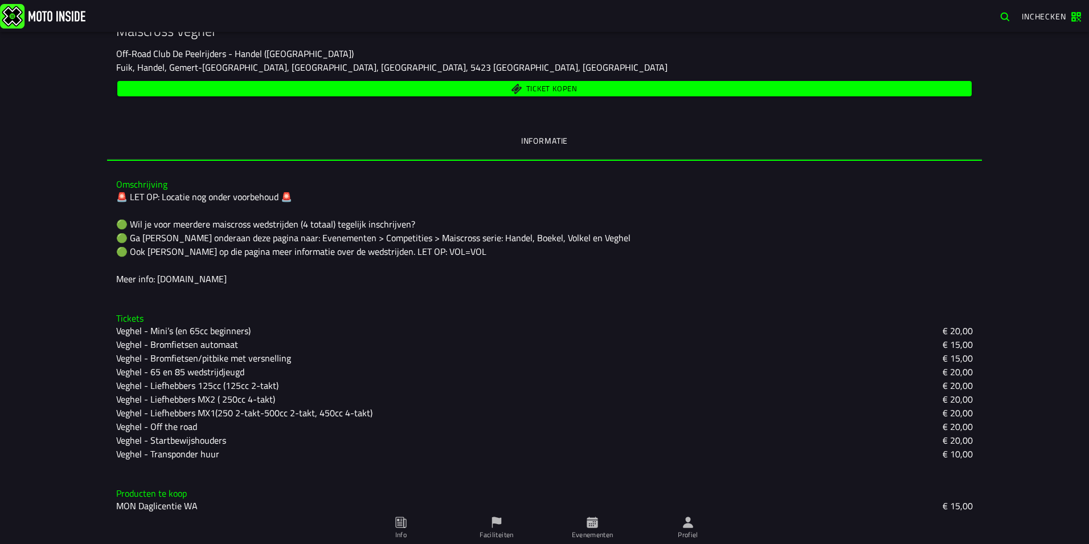
scroll to position [217, 0]
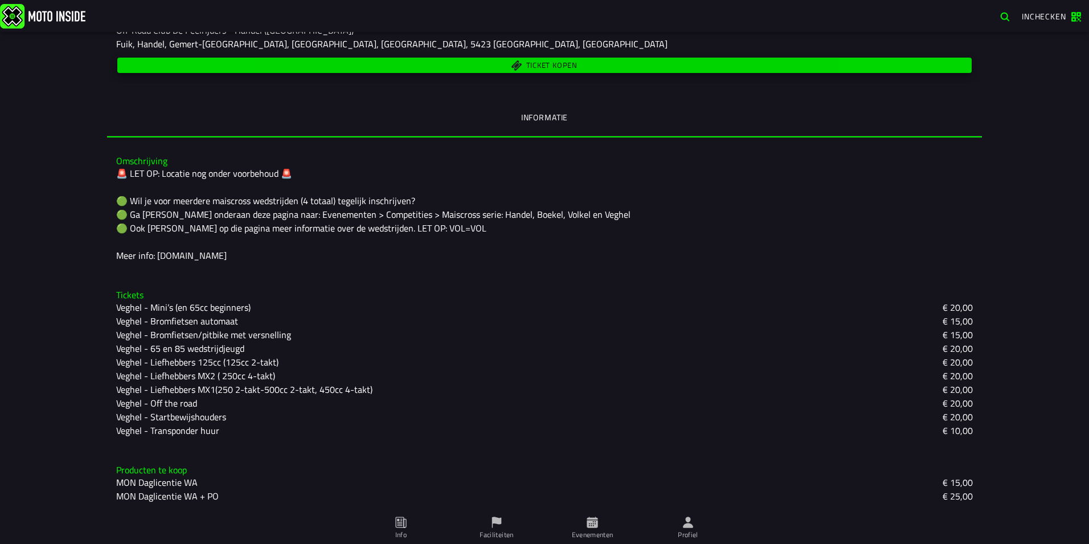
click at [501, 62] on span "Ticket kopen" at bounding box center [545, 65] width 842 height 11
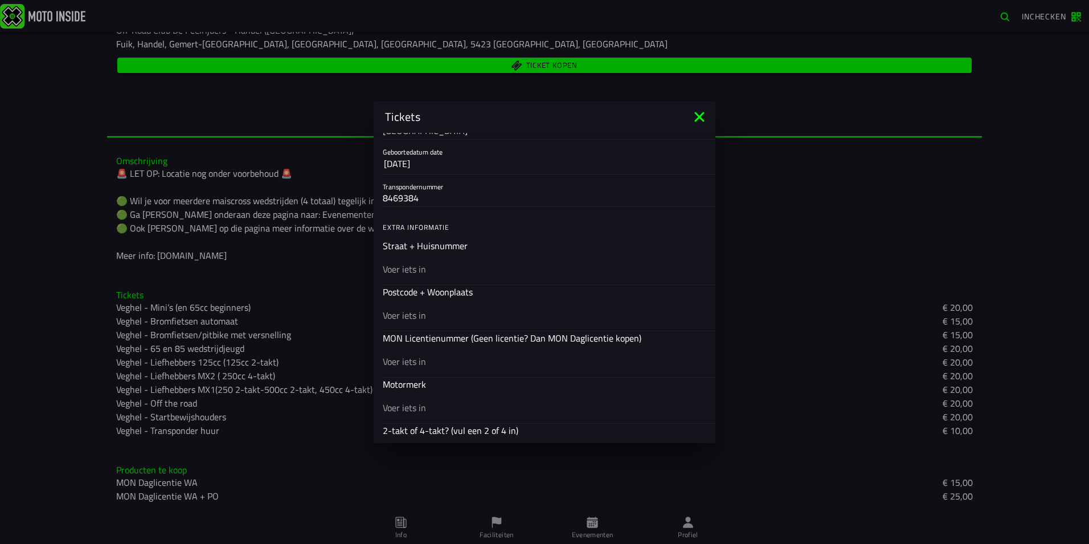
scroll to position [285, 0]
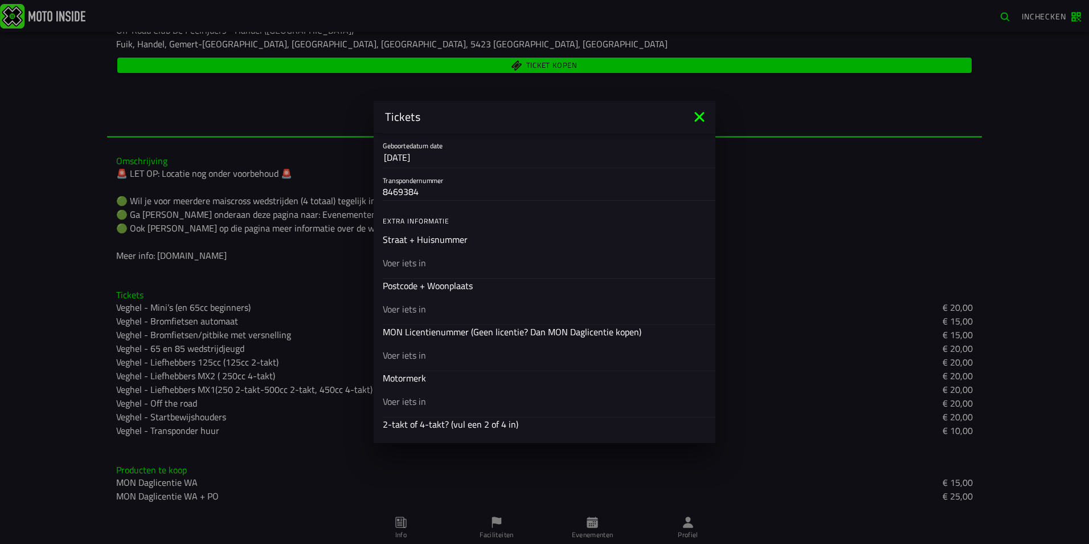
click at [448, 260] on input "text" at bounding box center [545, 263] width 324 height 14
click at [409, 263] on input "handelsteeg 30" at bounding box center [545, 263] width 324 height 14
type input "handelsesteeg 30"
click at [423, 307] on input "text" at bounding box center [545, 309] width 324 height 14
type input "5421 ZL"
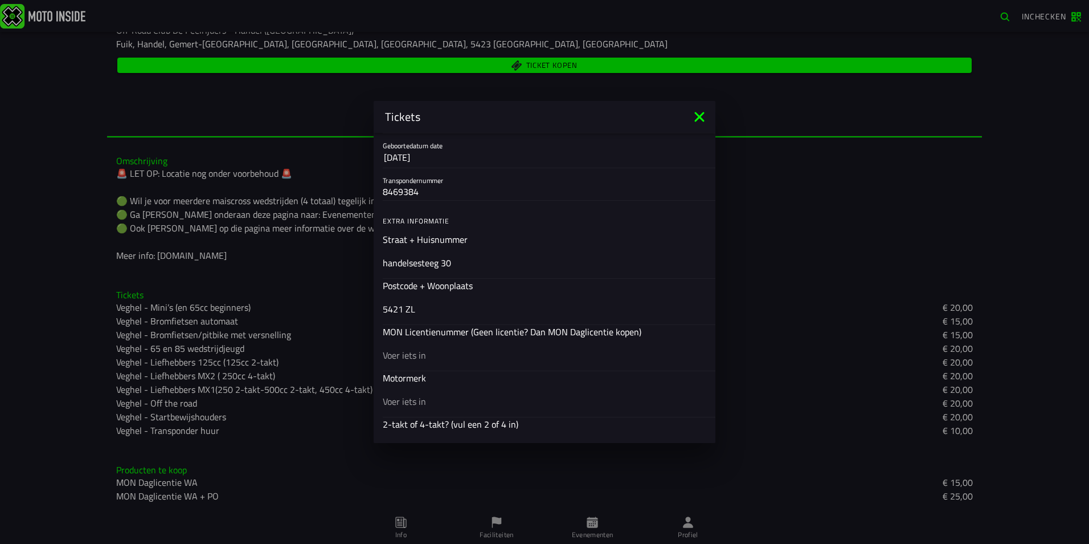
click at [492, 364] on div at bounding box center [545, 354] width 324 height 32
click at [492, 362] on input "text" at bounding box center [545, 355] width 324 height 14
type input "23591"
click at [447, 393] on div at bounding box center [545, 401] width 324 height 32
click at [447, 394] on input "text" at bounding box center [545, 401] width 324 height 14
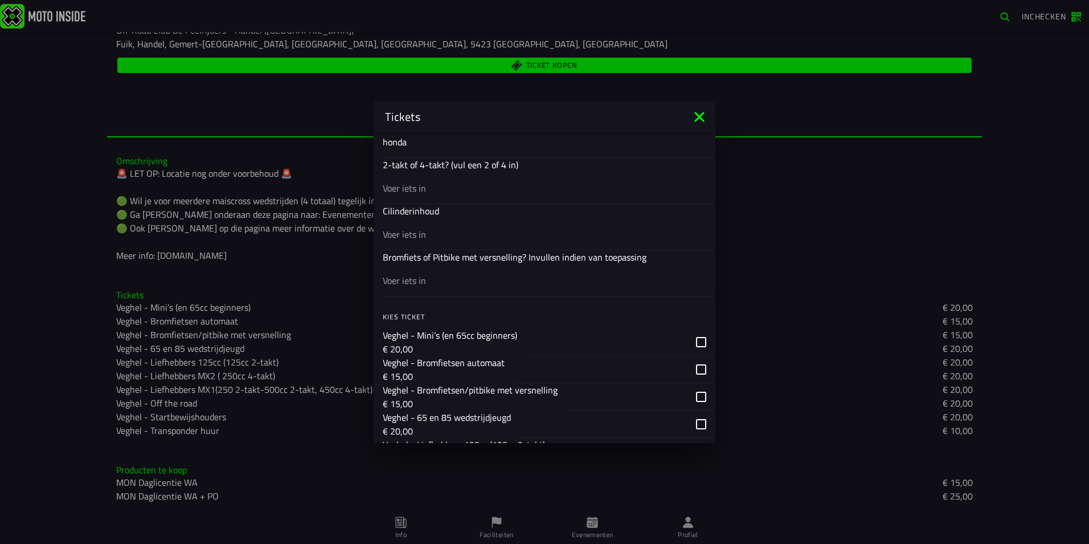
scroll to position [570, 0]
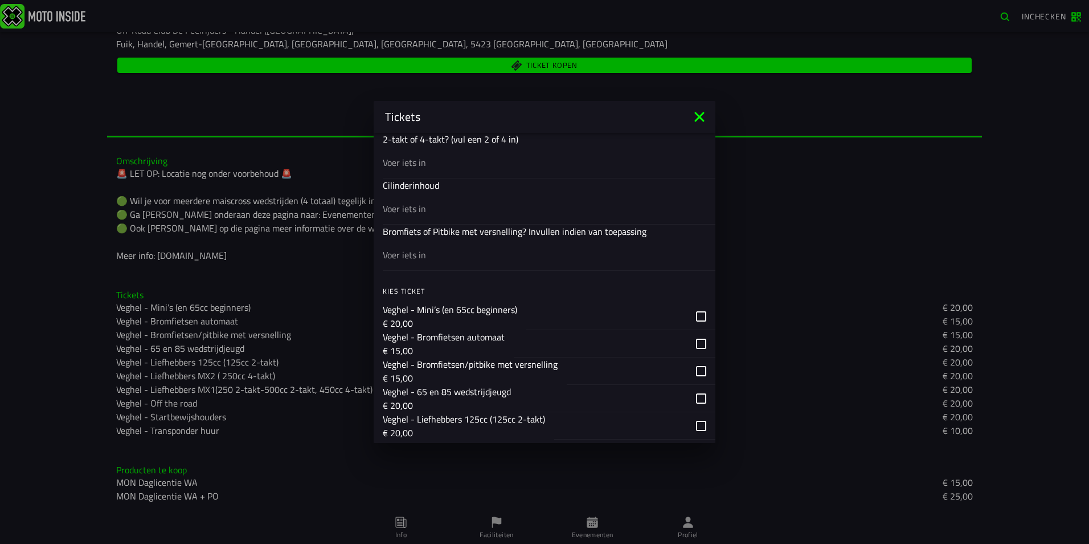
type input "honda"
click at [423, 167] on input "text" at bounding box center [545, 163] width 324 height 14
type input "4"
click at [425, 212] on input "text" at bounding box center [545, 209] width 324 height 14
type input "125"
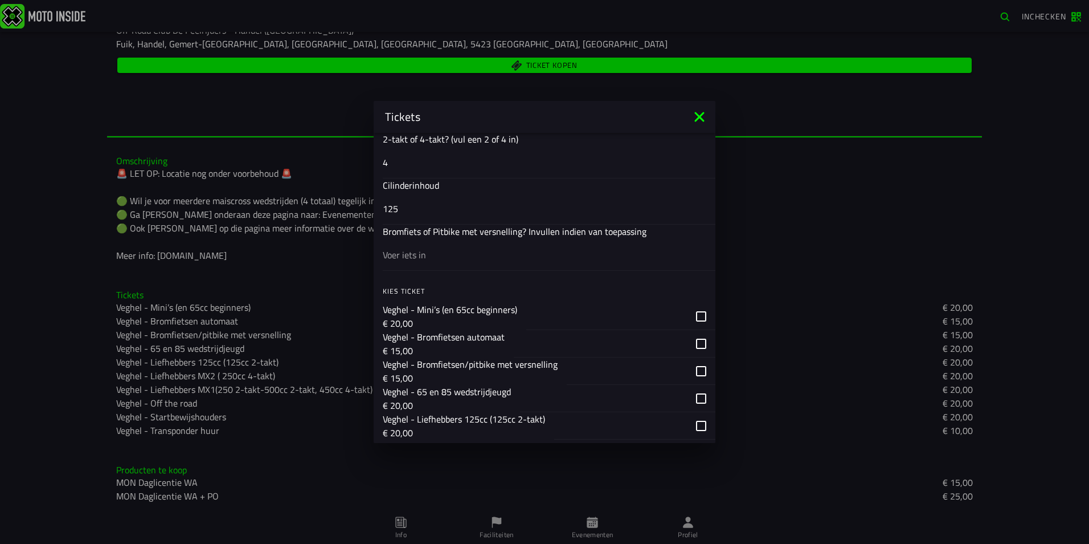
click at [424, 257] on input "text" at bounding box center [545, 255] width 324 height 14
type input "pitbike"
click at [696, 368] on div "button" at bounding box center [641, 370] width 149 height 27
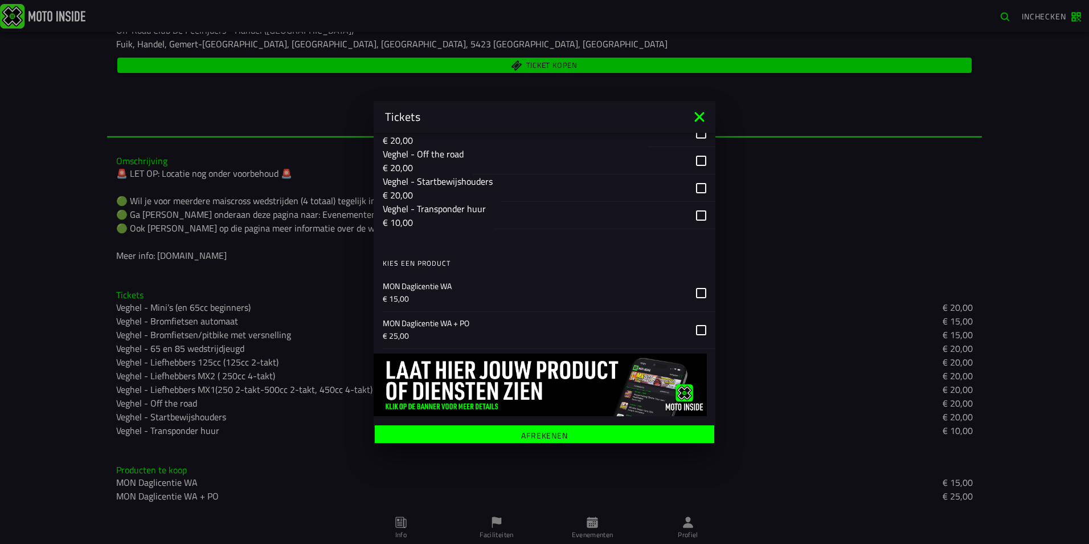
scroll to position [922, 0]
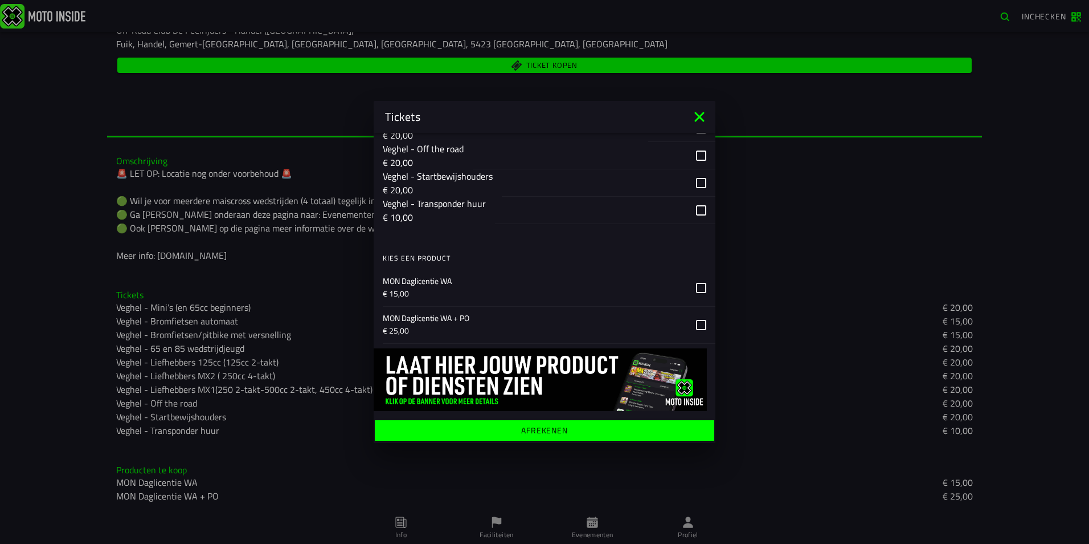
click at [701, 283] on div "MON Daglicentie WA € 15,00" at bounding box center [549, 288] width 333 height 37
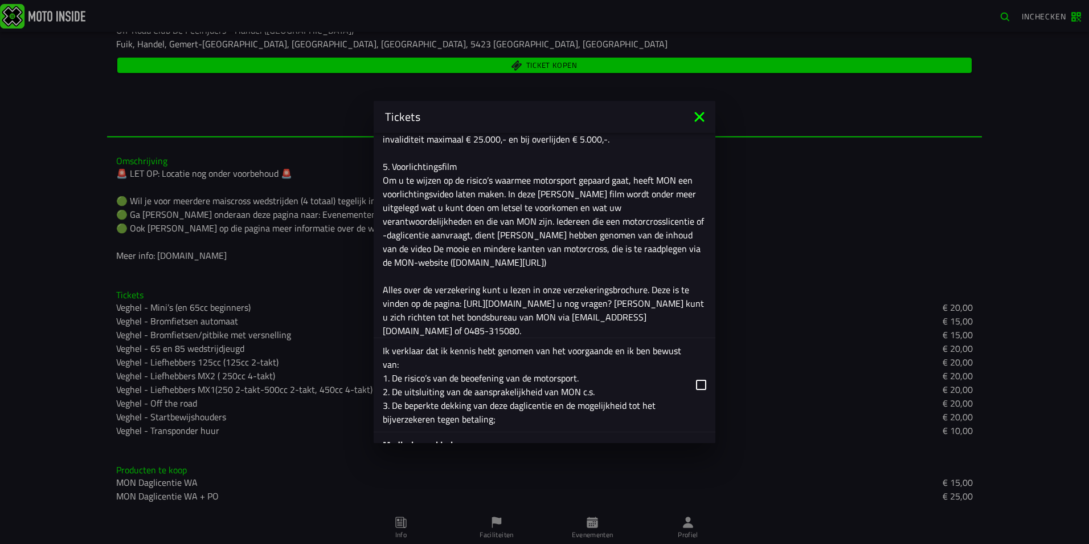
scroll to position [1606, 0]
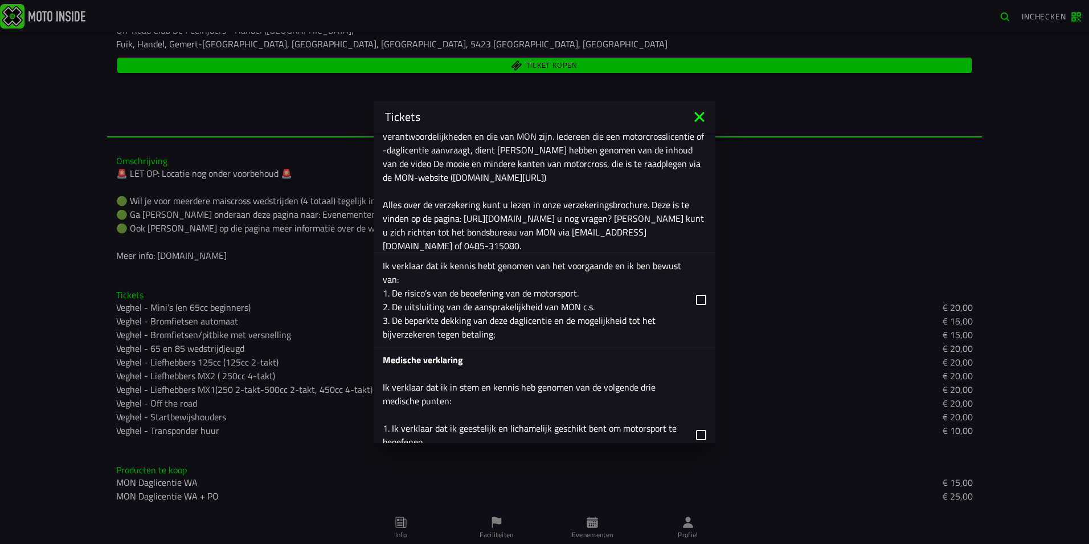
click at [684, 299] on label "Ik verklaar dat ik kennis hebt genomen van het voorgaande en ik ben bewust van:…" at bounding box center [545, 299] width 324 height 93
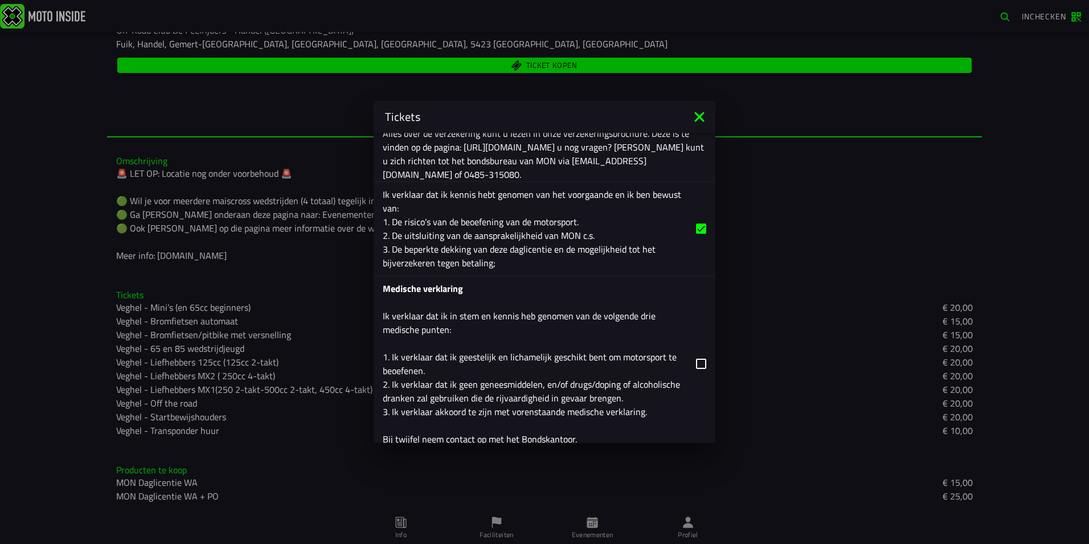
scroll to position [1777, 0]
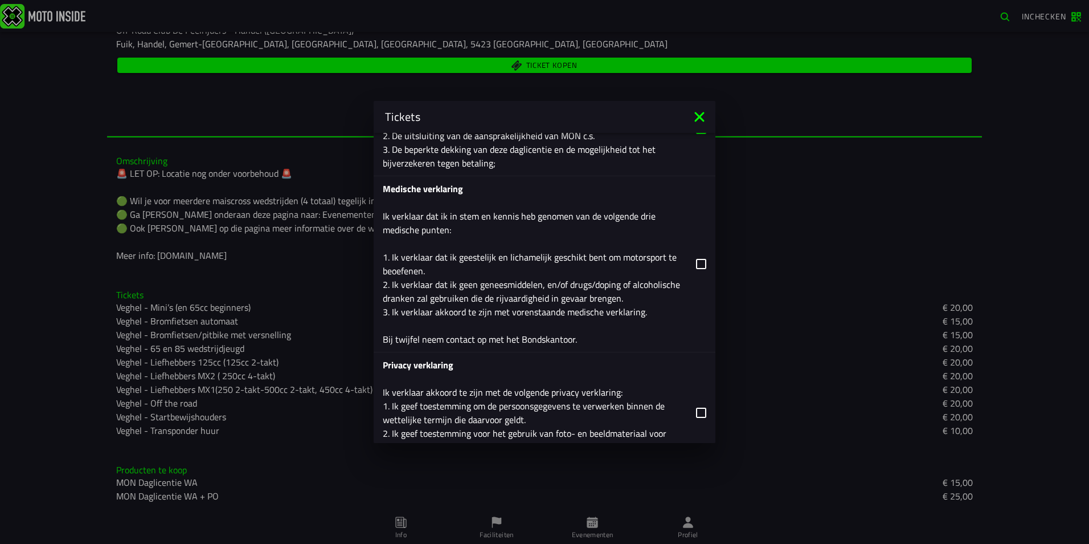
click at [682, 256] on label "Medische verklaring Ik verklaar dat ik in stem en kennis heb genomen van de vol…" at bounding box center [545, 264] width 324 height 176
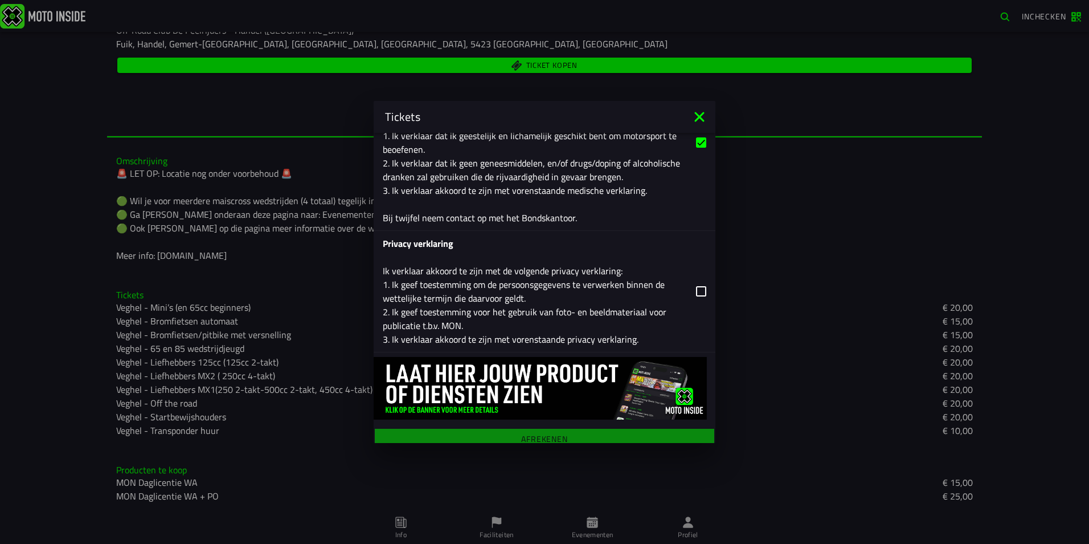
scroll to position [1907, 0]
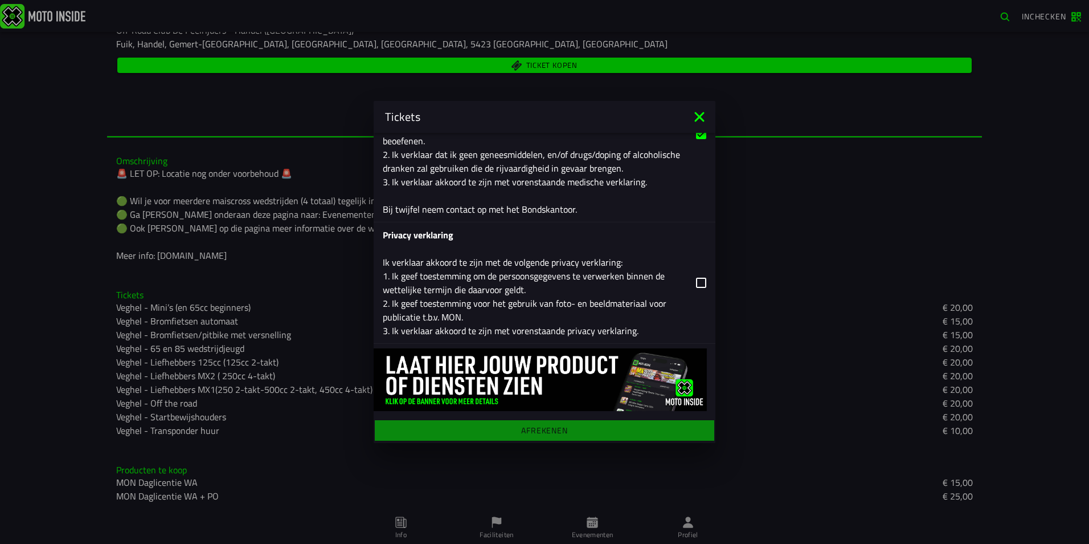
click at [638, 259] on div "Privacy verklaring Ik verklaar akkoord te zijn met de volgende privacy verklari…" at bounding box center [535, 282] width 304 height 109
click at [0, 0] on input "Privacy verklaring Ik verklaar akkoord te zijn met de volgende privacy verklari…" at bounding box center [0, 0] width 0 height 0
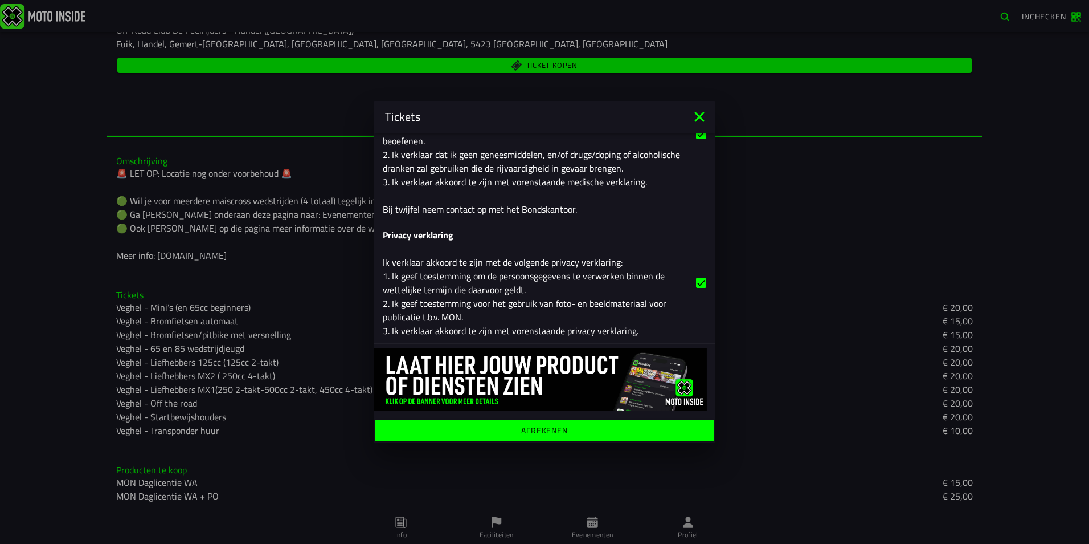
click at [644, 426] on button "Afrekenen" at bounding box center [545, 430] width 340 height 21
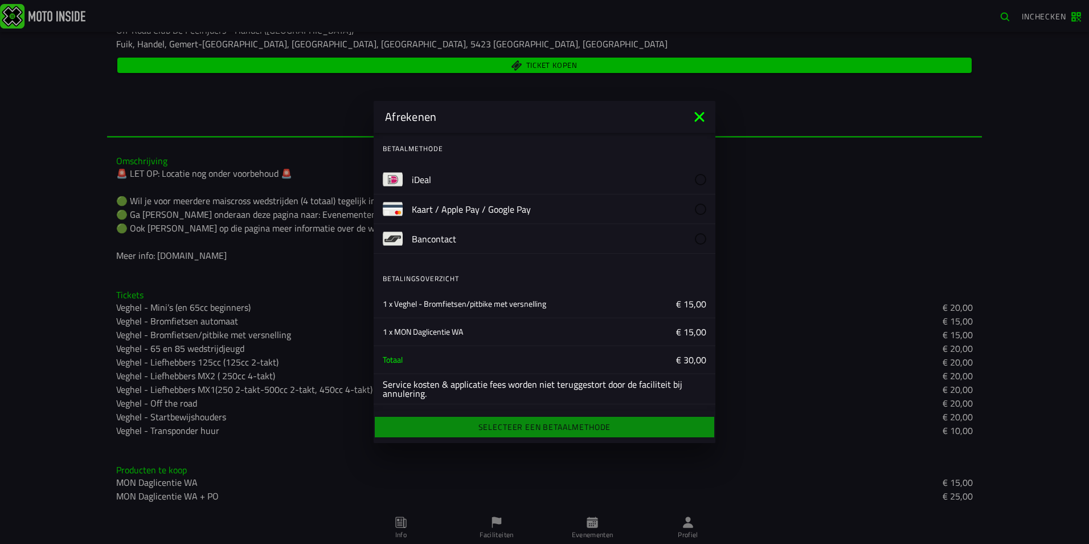
click at [448, 176] on label "iDeal" at bounding box center [559, 179] width 295 height 29
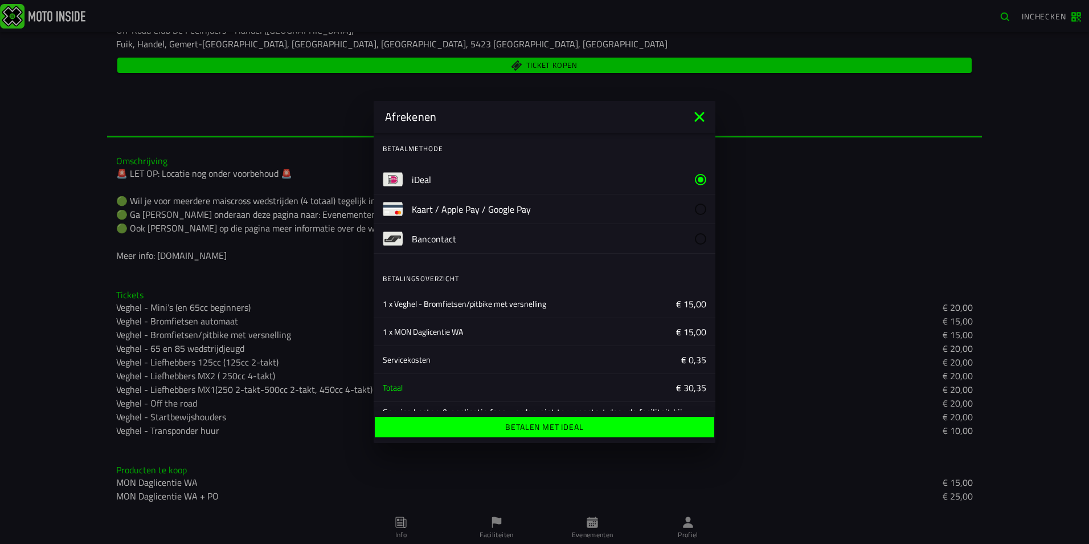
click at [602, 420] on button "Betalen met iDeal" at bounding box center [545, 427] width 340 height 21
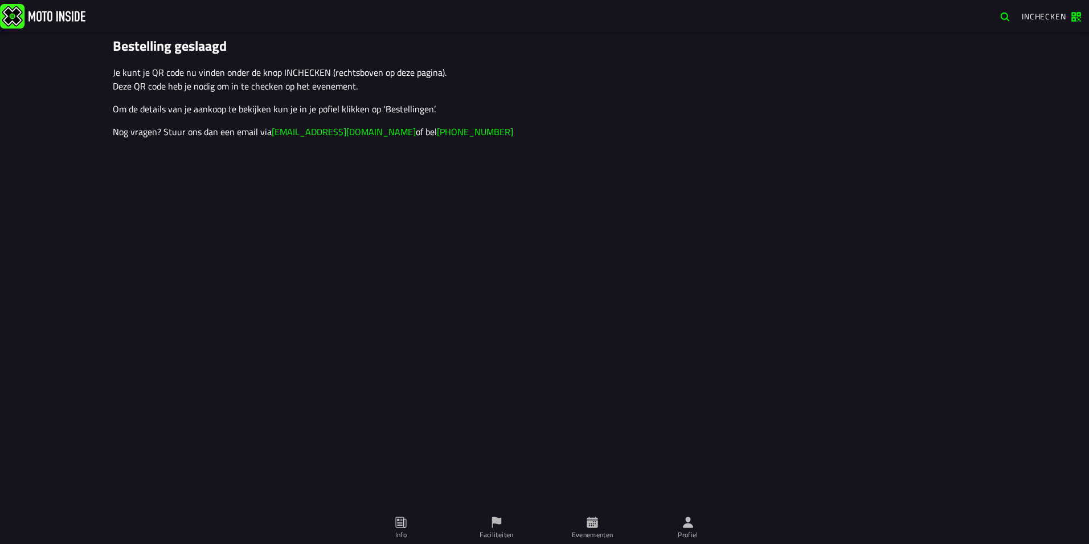
click at [40, 13] on img at bounding box center [42, 15] width 85 height 25
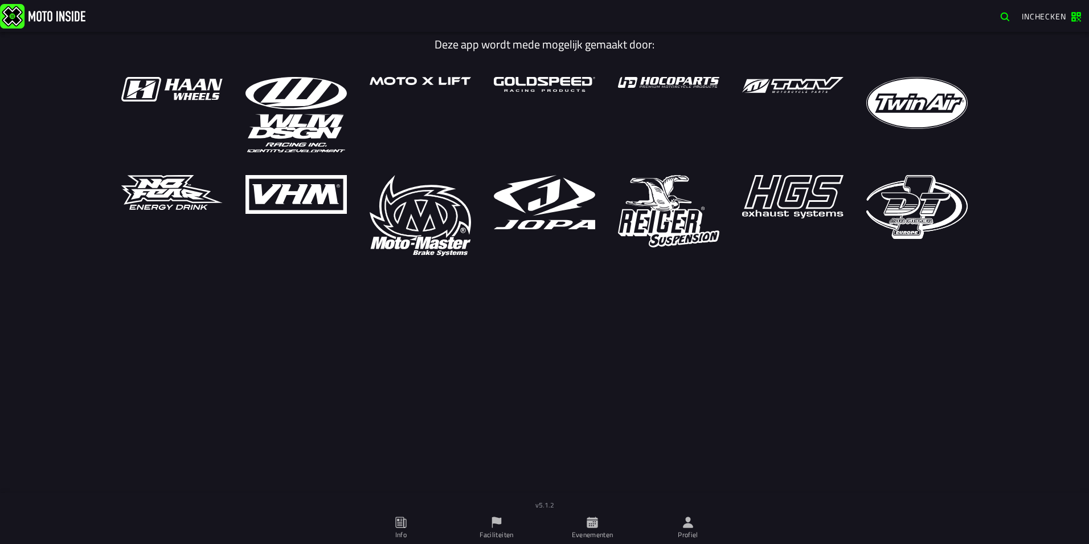
click at [603, 523] on span "Evenementen" at bounding box center [593, 528] width 82 height 32
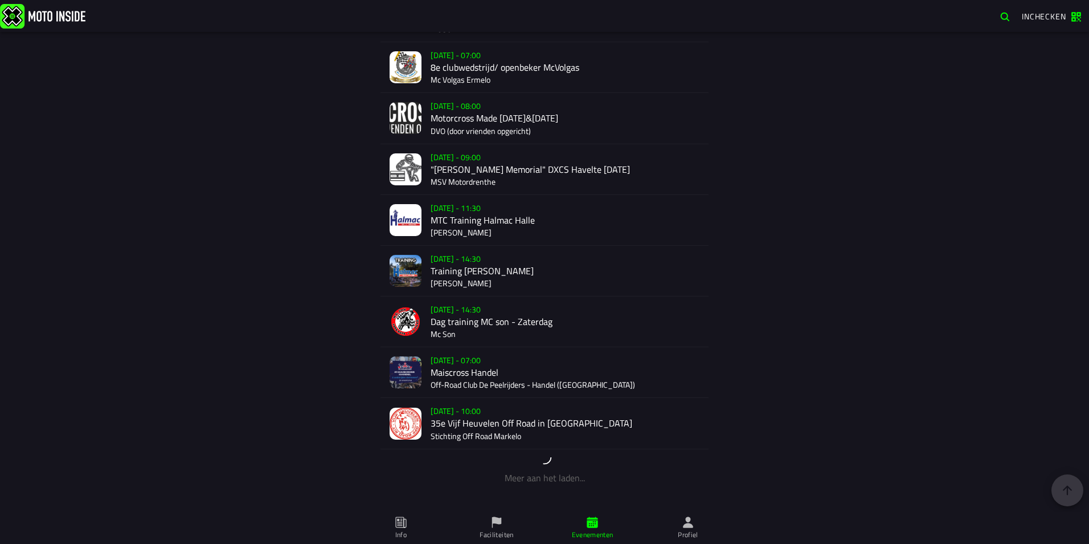
click at [473, 370] on div "[DATE] - 07:00 Maiscross Handel Off-Road Club De Peelrijders - Handel (NB)" at bounding box center [565, 372] width 269 height 50
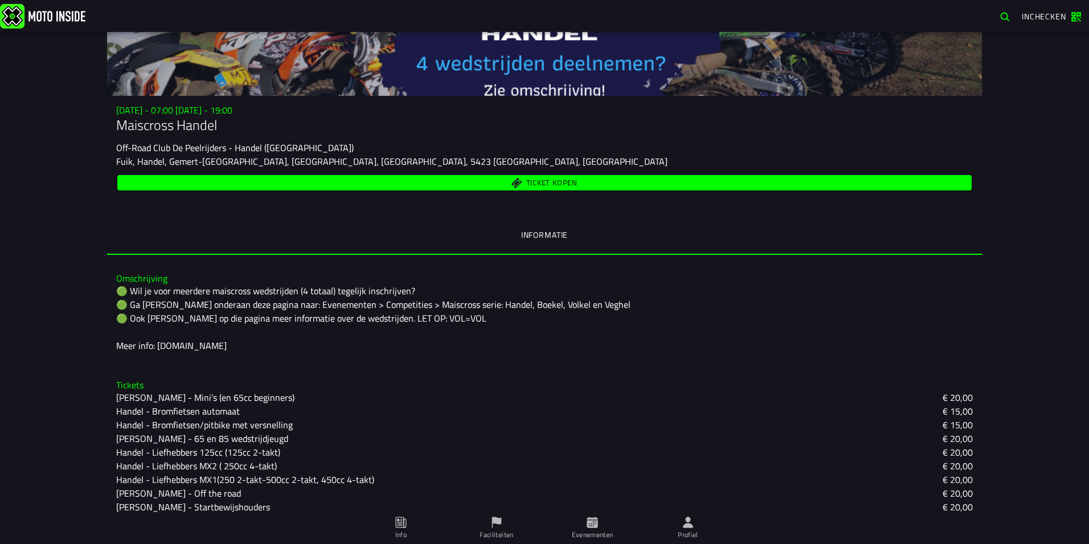
scroll to position [114, 0]
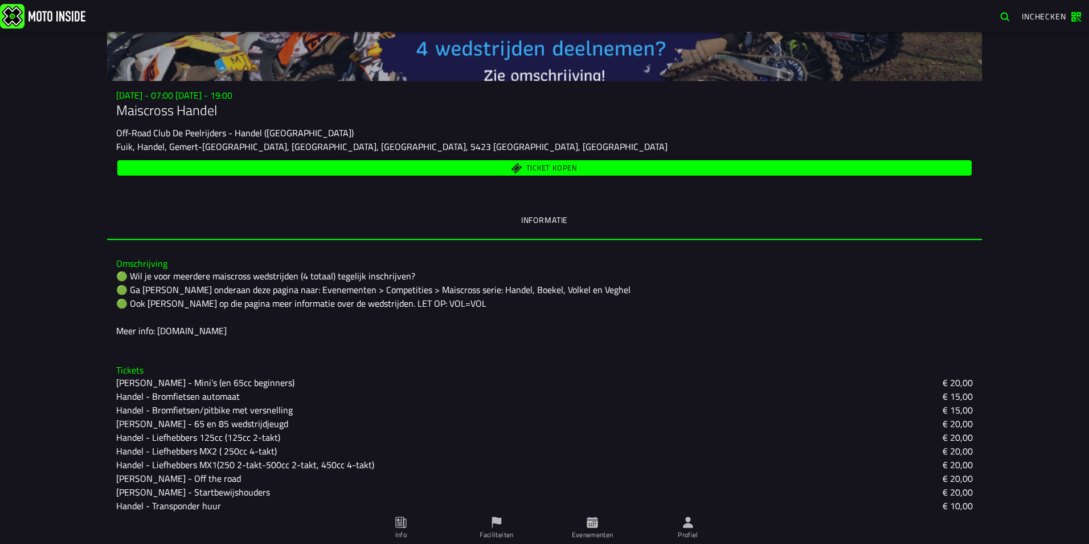
click at [451, 163] on span "Ticket kopen" at bounding box center [545, 167] width 842 height 11
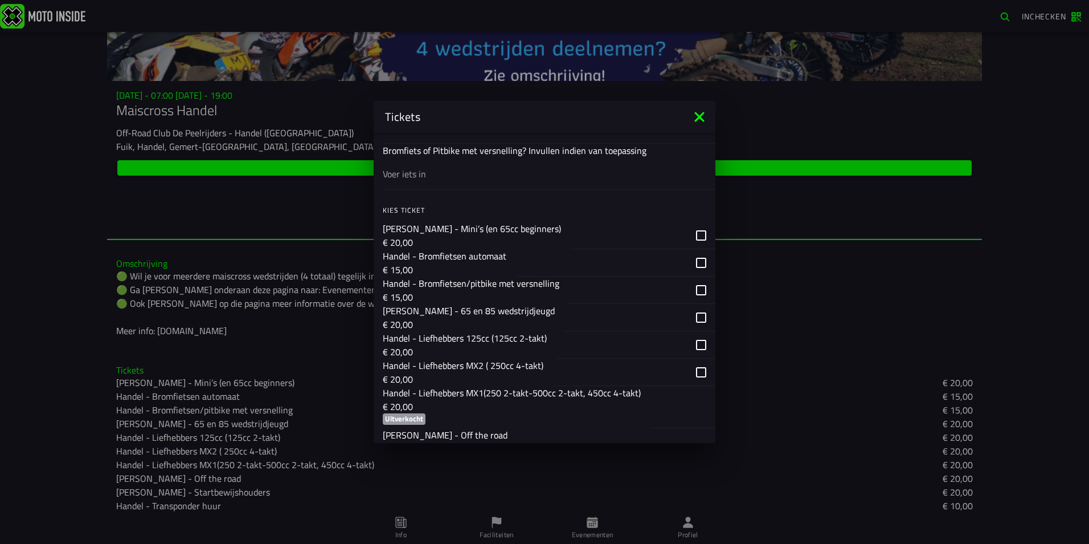
scroll to position [766, 0]
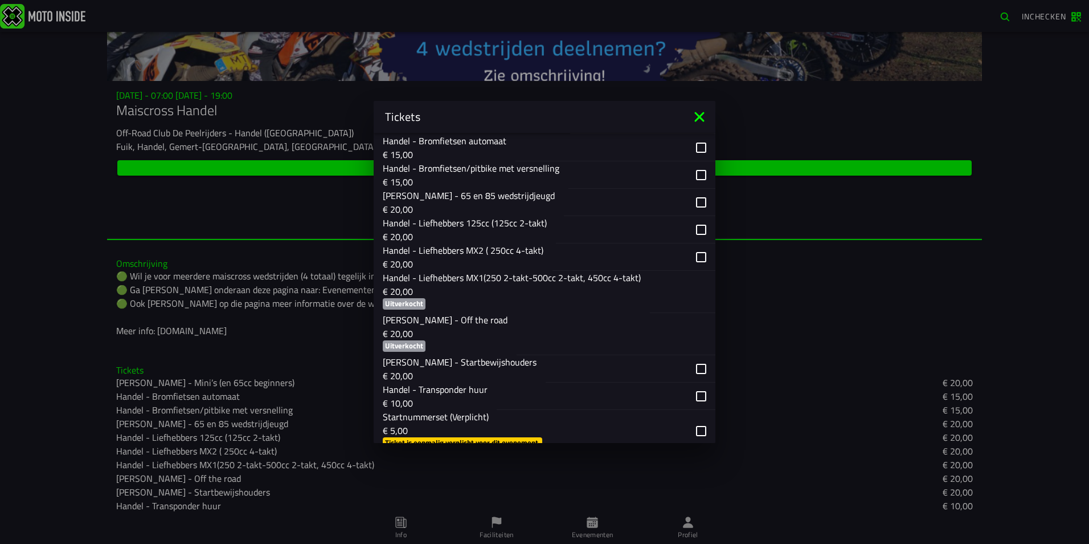
click at [699, 117] on icon at bounding box center [700, 117] width 10 height 10
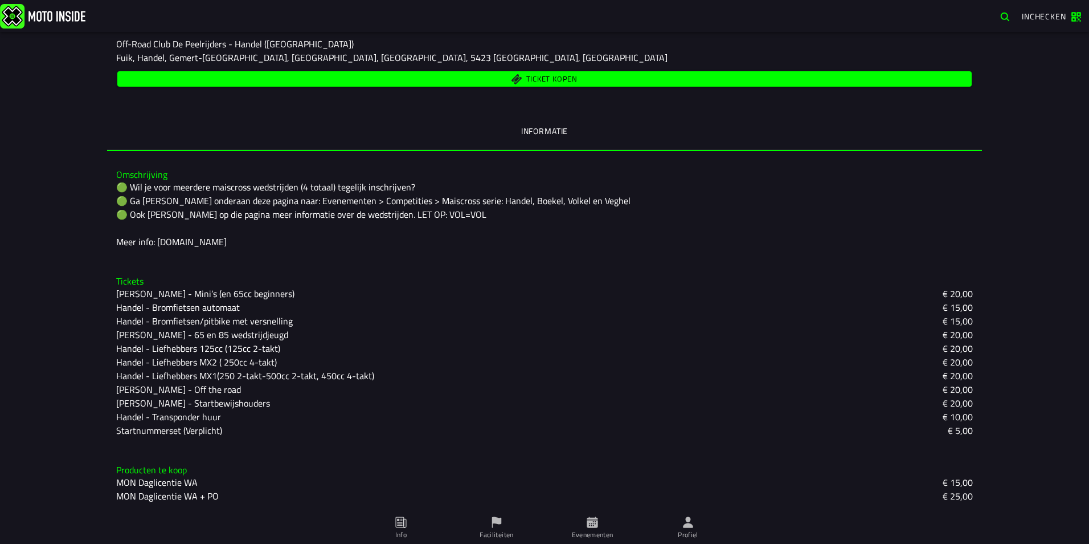
scroll to position [0, 0]
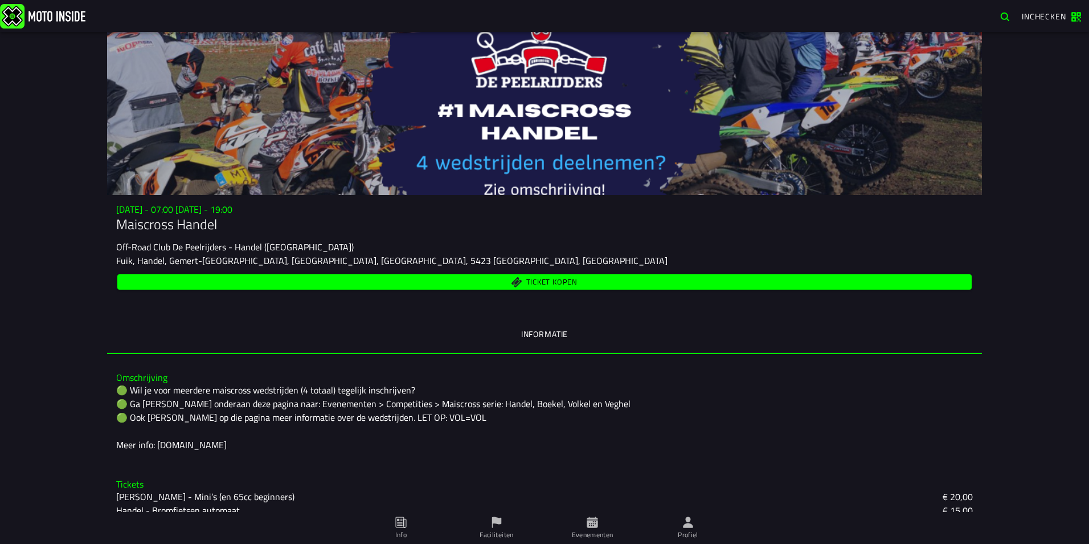
click at [546, 281] on span "Ticket kopen" at bounding box center [552, 282] width 51 height 7
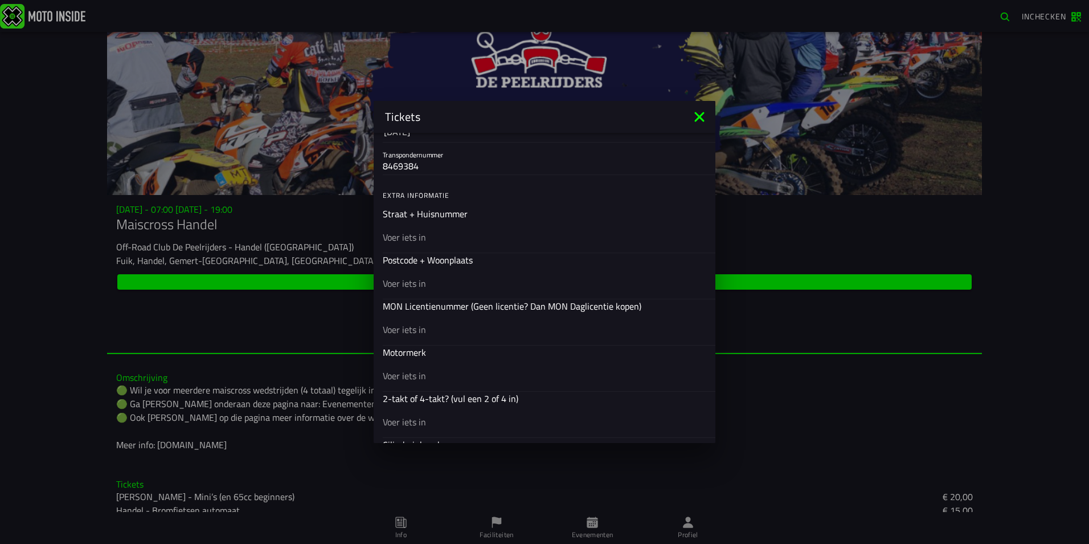
scroll to position [399, 0]
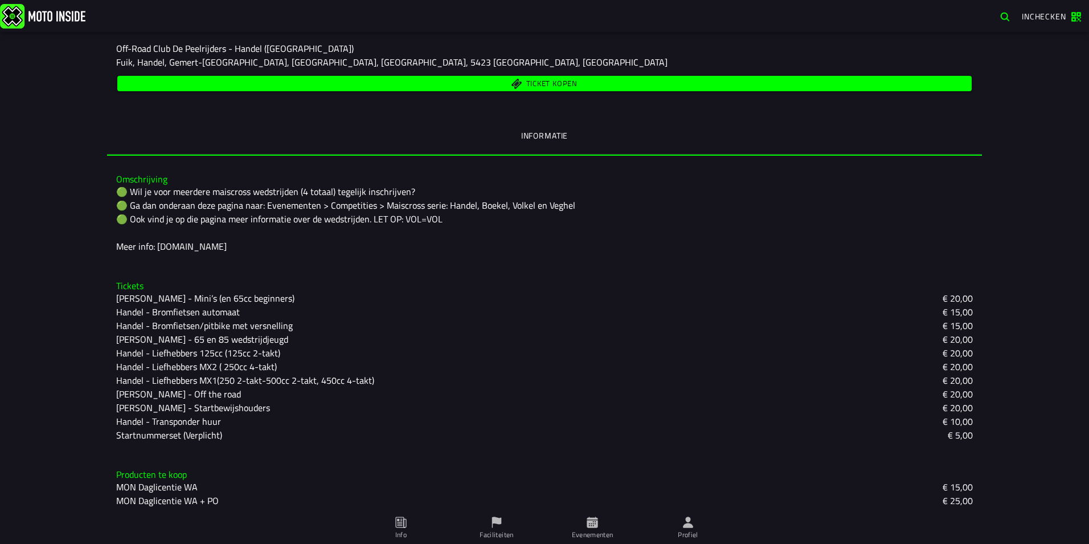
scroll to position [203, 0]
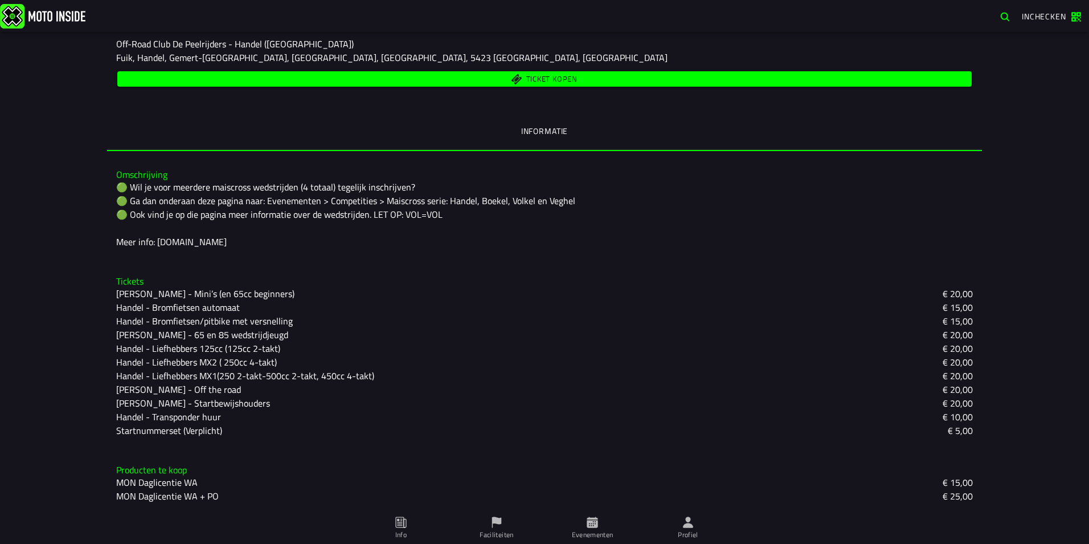
click at [494, 75] on span "Ticket kopen" at bounding box center [545, 79] width 842 height 11
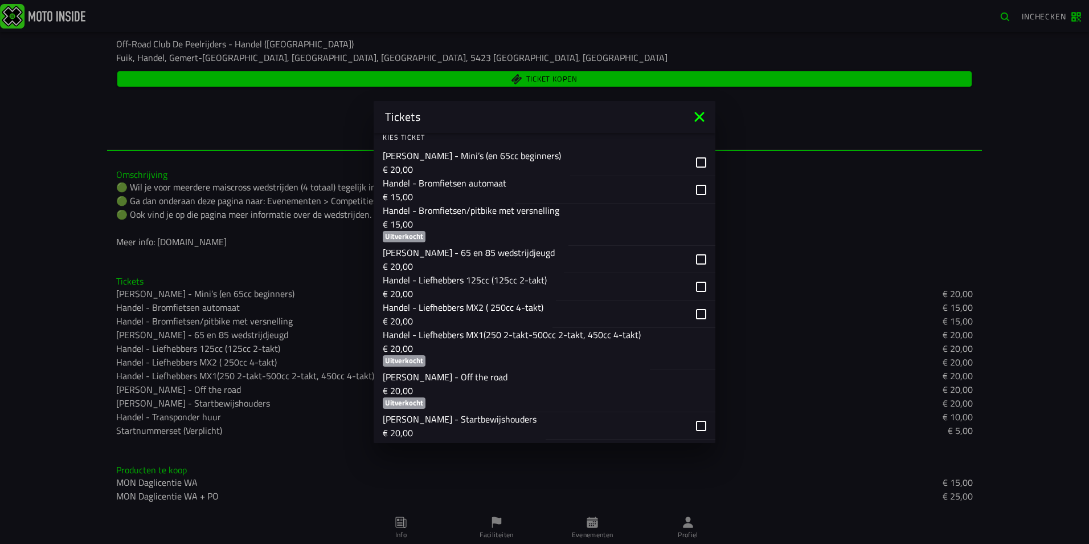
scroll to position [667, 0]
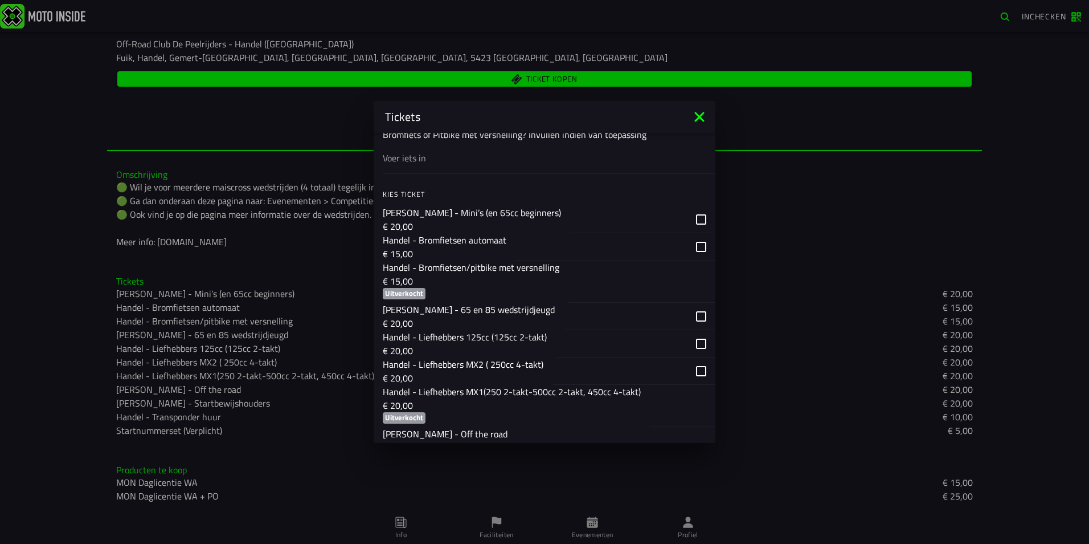
click at [700, 119] on icon at bounding box center [700, 117] width 18 height 18
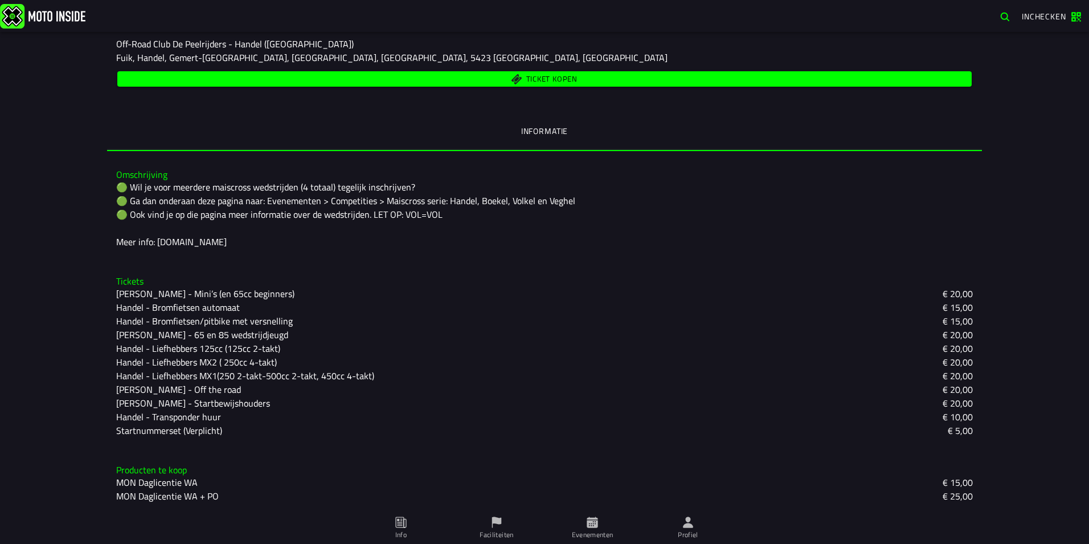
click at [23, 22] on img at bounding box center [42, 15] width 85 height 25
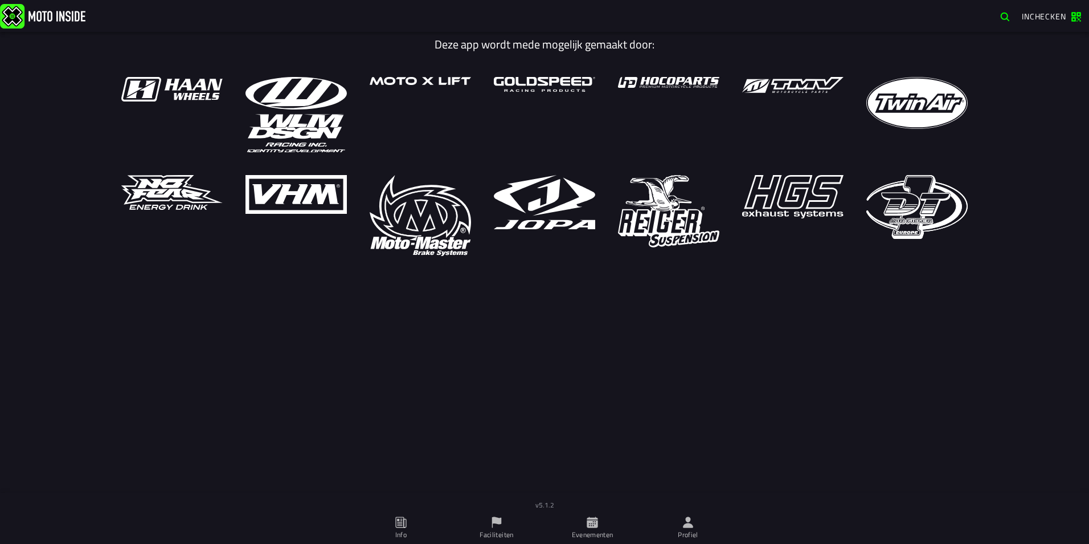
click at [597, 520] on icon at bounding box center [592, 521] width 11 height 11
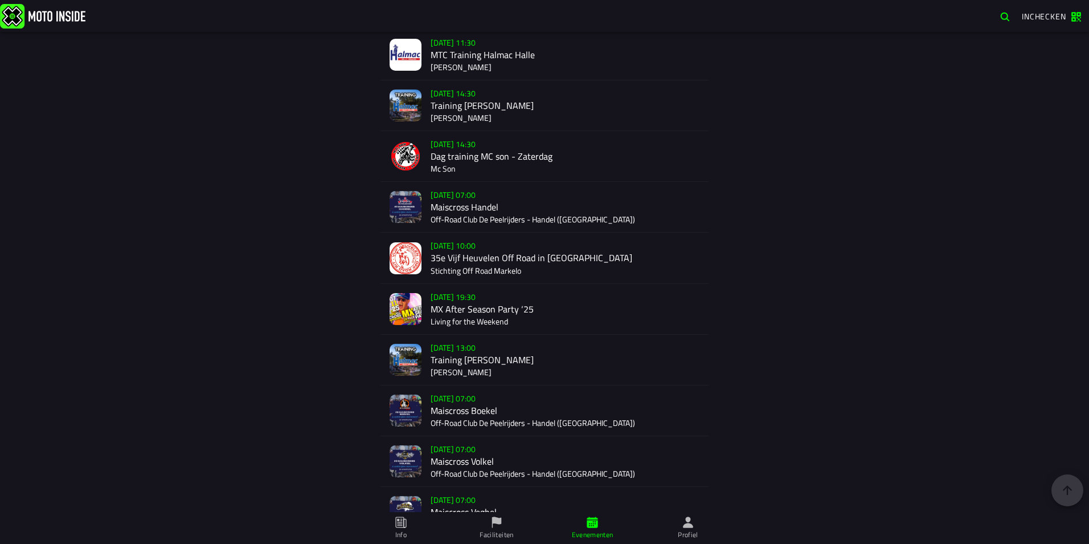
scroll to position [2153, 0]
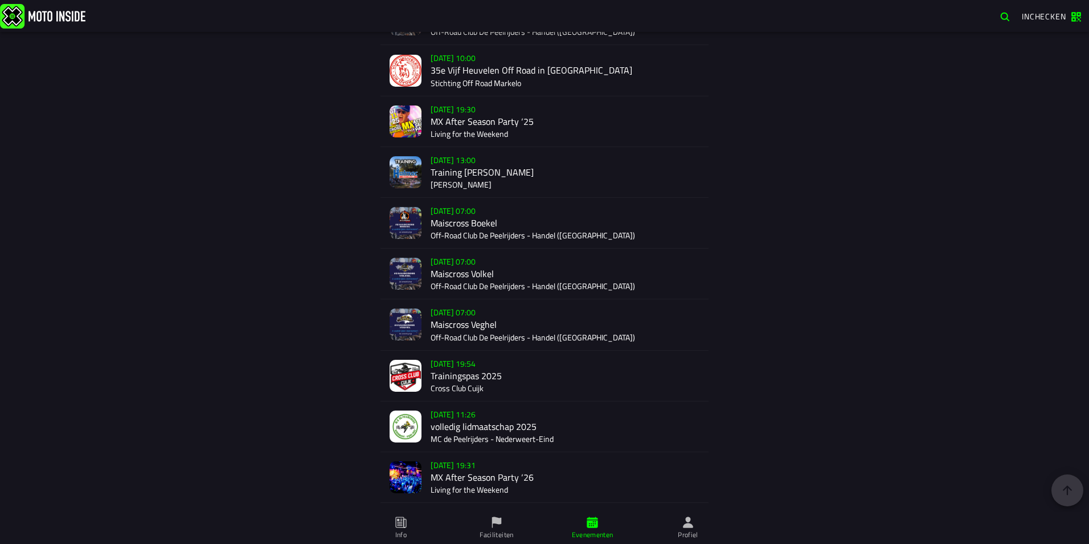
click at [489, 229] on div "[DATE] 07:00 Maiscross Boekel Off-Road Club De Peelrijders - Handel ([GEOGRAPHI…" at bounding box center [565, 223] width 269 height 50
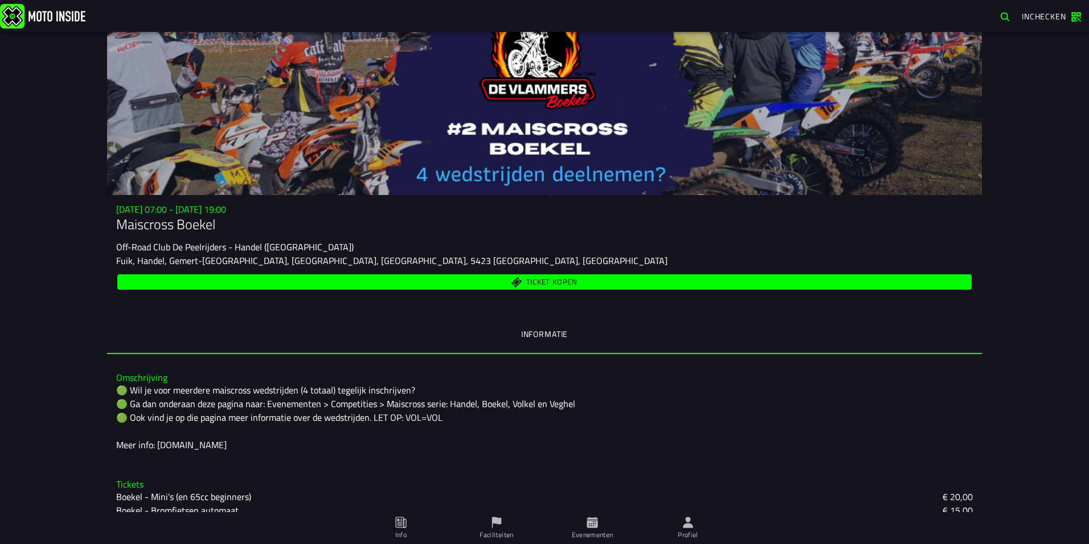
click at [489, 283] on span "Ticket kopen" at bounding box center [545, 281] width 842 height 11
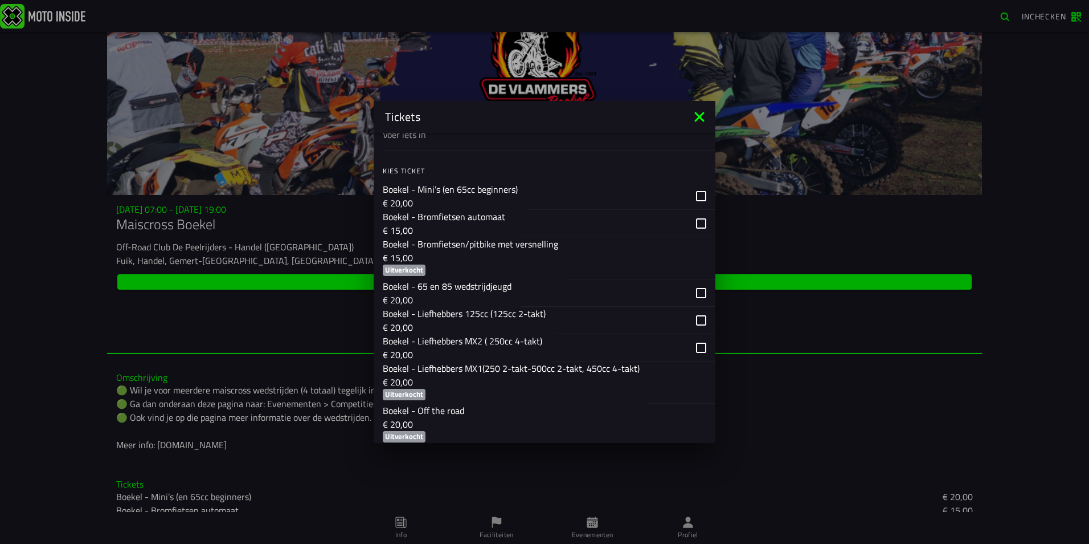
scroll to position [682, 0]
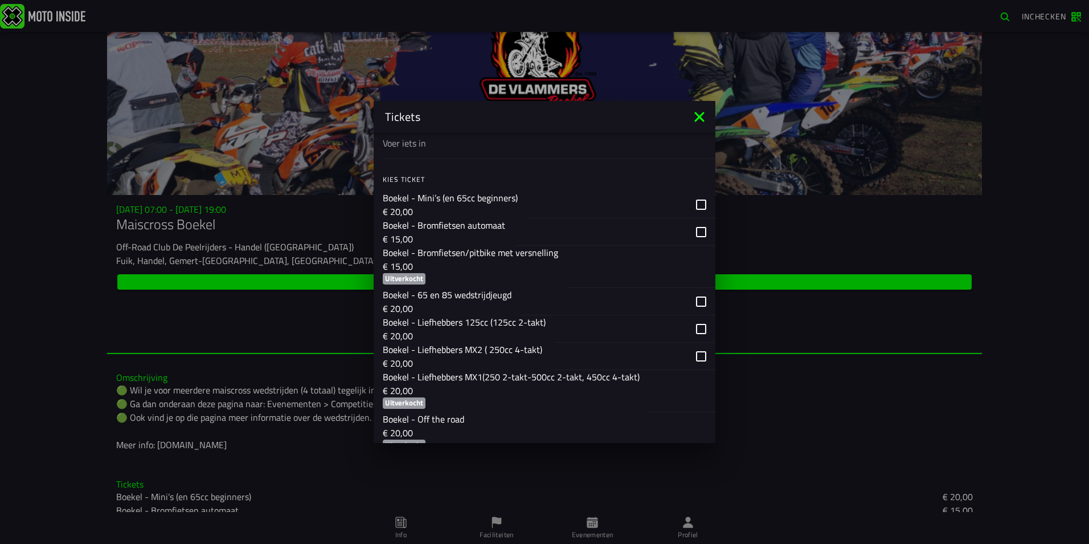
click at [695, 109] on icon at bounding box center [700, 117] width 18 height 18
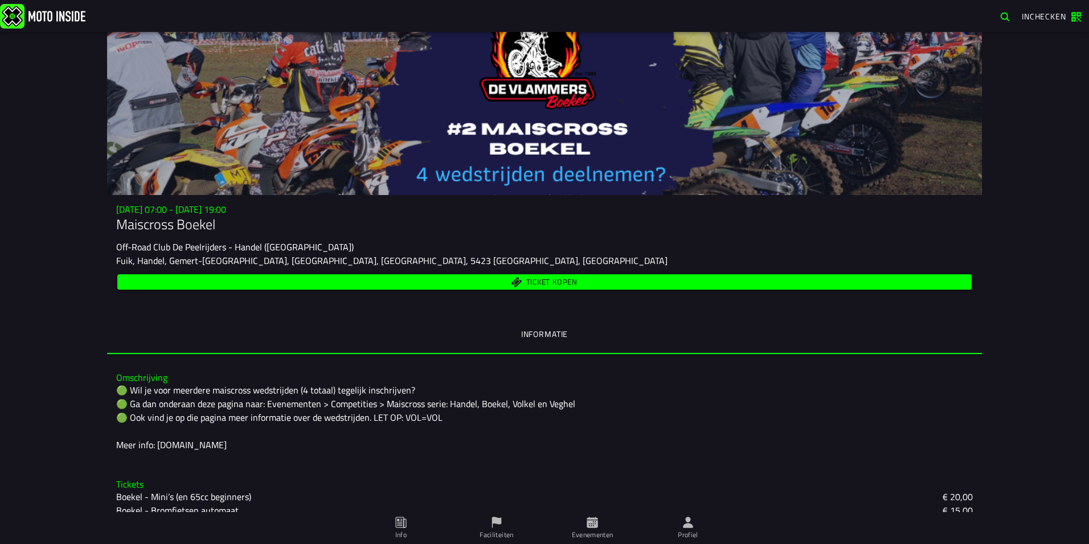
click at [28, 21] on img at bounding box center [42, 15] width 85 height 25
